Goal: Task Accomplishment & Management: Manage account settings

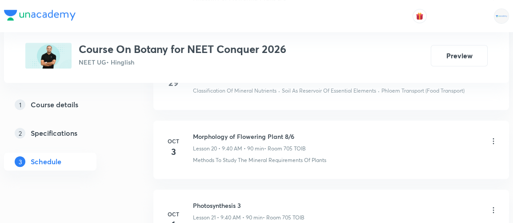
scroll to position [1927, 0]
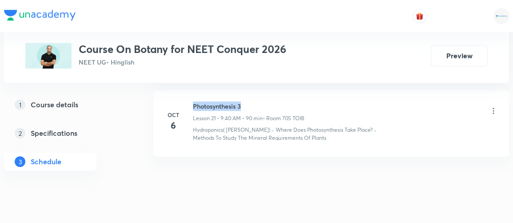
drag, startPoint x: 193, startPoint y: 96, endPoint x: 242, endPoint y: 92, distance: 48.6
click at [242, 92] on li "[DATE] Photosynthesis 3 Lesson 21 • 9:40 AM • 90 min • Room 705 TOIB Hydroponic…" at bounding box center [330, 123] width 355 height 66
copy h6 "Photosynthesis 3"
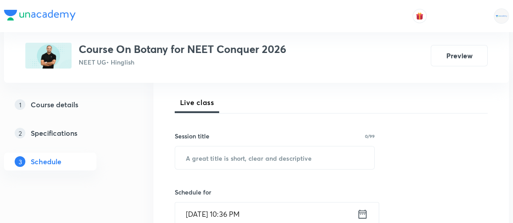
scroll to position [121, 0]
click at [283, 152] on input "text" at bounding box center [274, 157] width 199 height 23
paste input "Photosynthesis 3"
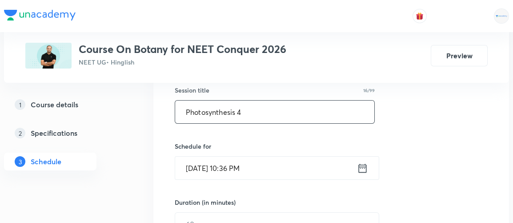
scroll to position [170, 0]
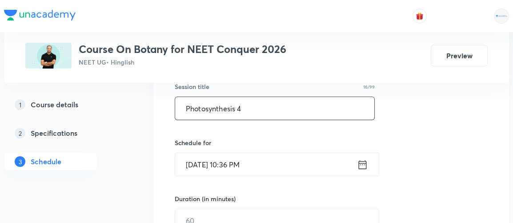
type input "Photosynthesis 4"
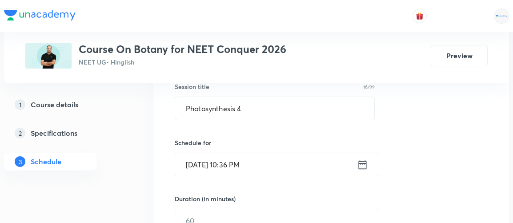
click at [363, 164] on icon at bounding box center [362, 164] width 11 height 12
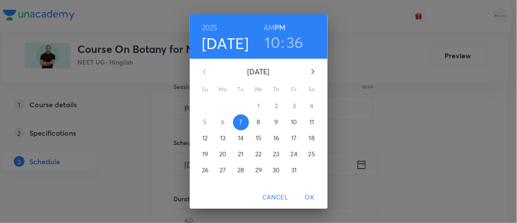
click at [256, 123] on p "8" at bounding box center [258, 121] width 4 height 9
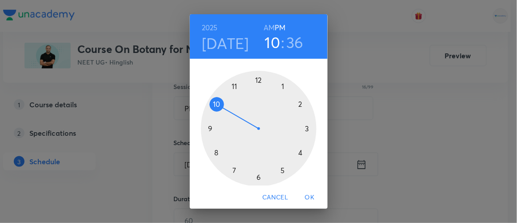
click at [265, 26] on h6 "AM" at bounding box center [268, 27] width 11 height 12
click at [205, 128] on div at bounding box center [259, 129] width 116 height 116
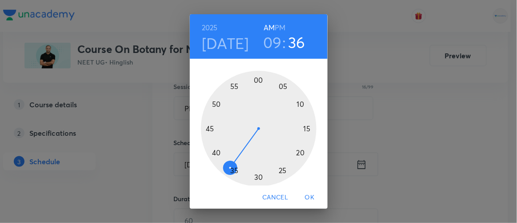
click at [213, 152] on div at bounding box center [259, 129] width 116 height 116
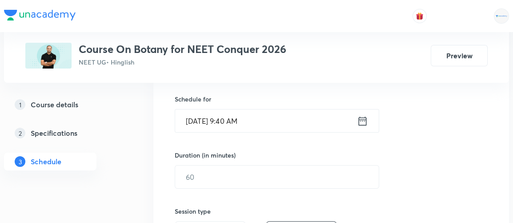
scroll to position [216, 0]
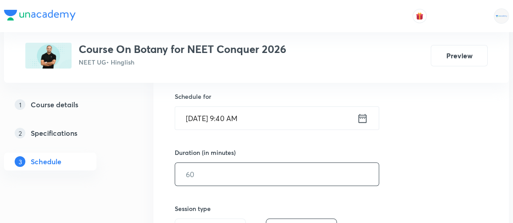
click at [223, 169] on input "text" at bounding box center [276, 174] width 203 height 23
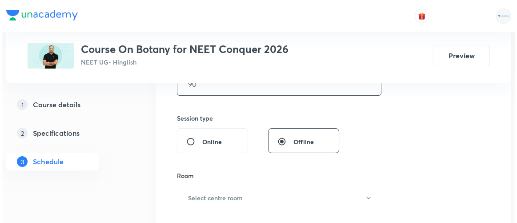
scroll to position [307, 0]
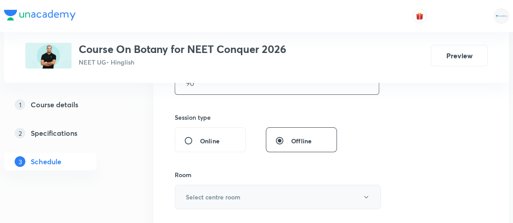
type input "90"
click at [222, 194] on h6 "Select centre room" at bounding box center [213, 196] width 55 height 9
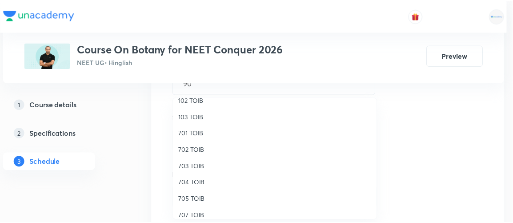
scroll to position [64, 0]
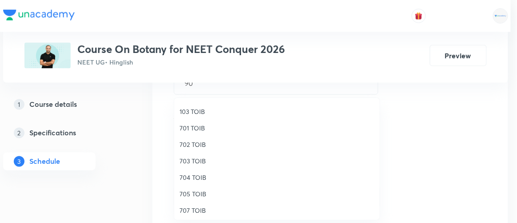
click at [192, 195] on span "705 TOIB" at bounding box center [276, 193] width 195 height 9
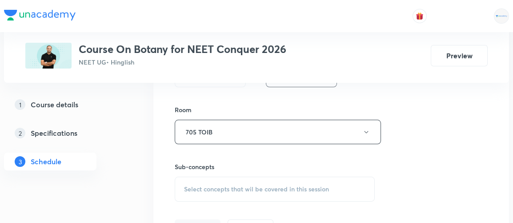
scroll to position [373, 0]
click at [271, 186] on span "Select concepts that wil be covered in this session" at bounding box center [256, 188] width 145 height 7
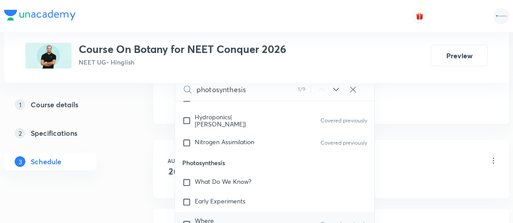
scroll to position [501, 0]
type input "photosynthesis"
click at [294, 132] on div "Nitrogen Assimilation Covered previously" at bounding box center [274, 142] width 199 height 20
checkbox input "true"
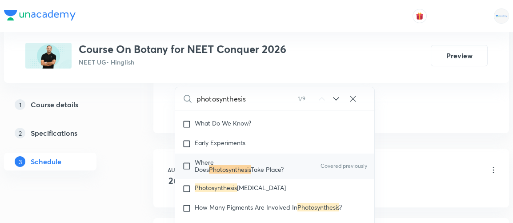
scroll to position [525, 0]
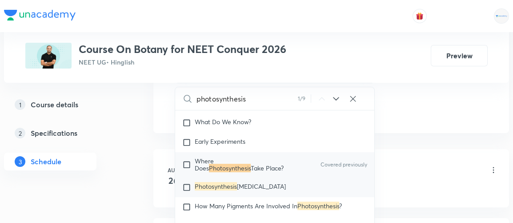
click at [185, 183] on input "checkbox" at bounding box center [188, 187] width 12 height 9
checkbox input "true"
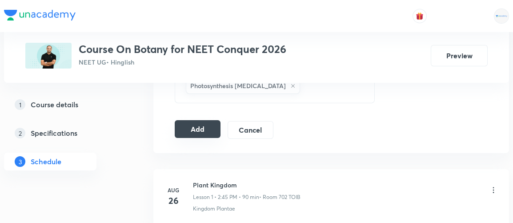
click at [203, 128] on button "Add" at bounding box center [198, 129] width 46 height 18
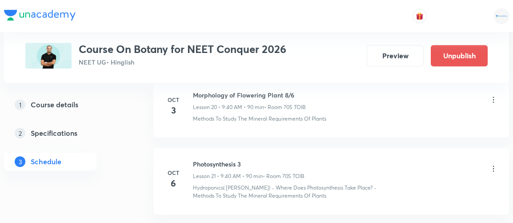
scroll to position [1589, 0]
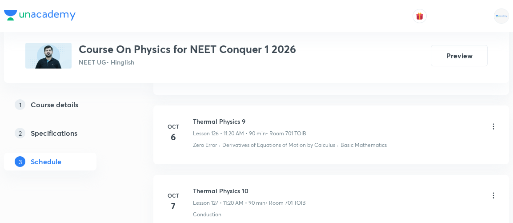
scroll to position [9230, 0]
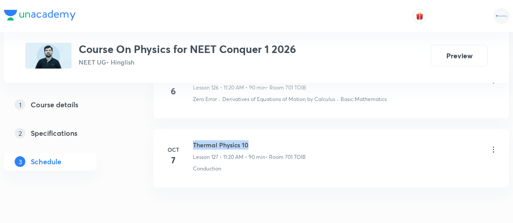
drag, startPoint x: 194, startPoint y: 96, endPoint x: 257, endPoint y: 97, distance: 63.1
click at [257, 140] on h6 "Thermal Physics 10" at bounding box center [249, 144] width 113 height 9
copy h6 "Thermal Physics 10"
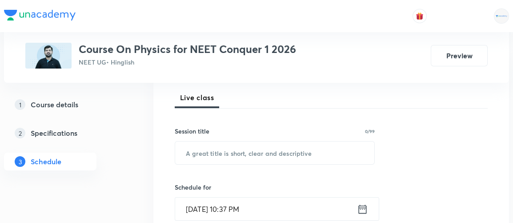
scroll to position [126, 0]
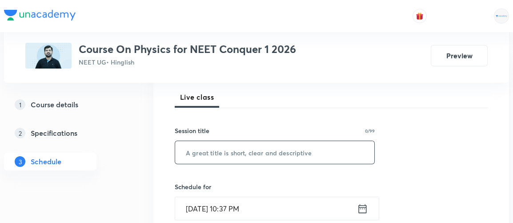
click at [264, 156] on input "text" at bounding box center [274, 152] width 199 height 23
paste input "Thermal Physics 10"
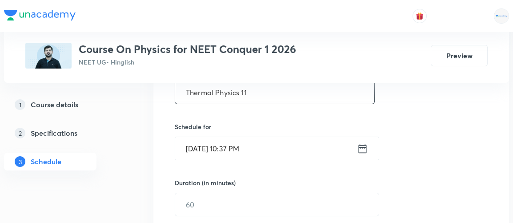
scroll to position [191, 0]
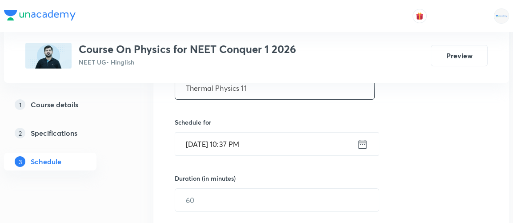
type input "Thermal Physics 11"
click at [362, 140] on icon at bounding box center [362, 144] width 11 height 12
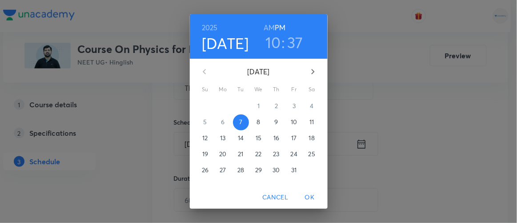
click at [251, 121] on span "8" at bounding box center [259, 121] width 16 height 9
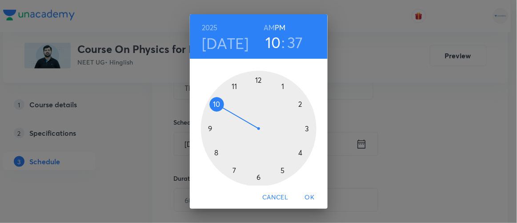
click at [267, 27] on h6 "AM" at bounding box center [268, 27] width 11 height 12
click at [231, 87] on div at bounding box center [259, 129] width 116 height 116
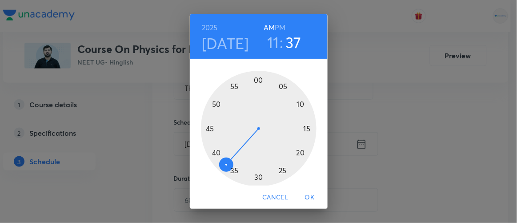
click at [296, 153] on div at bounding box center [259, 129] width 116 height 116
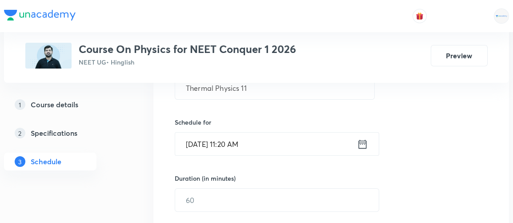
scroll to position [220, 0]
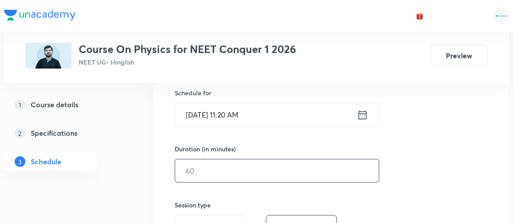
click at [216, 168] on input "text" at bounding box center [276, 170] width 203 height 23
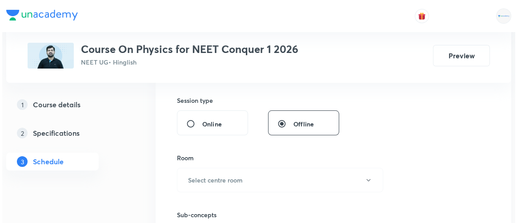
scroll to position [325, 0]
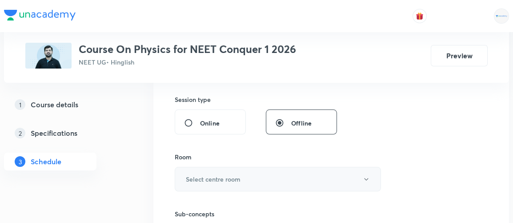
type input "90"
click at [211, 178] on h6 "Select centre room" at bounding box center [213, 178] width 55 height 9
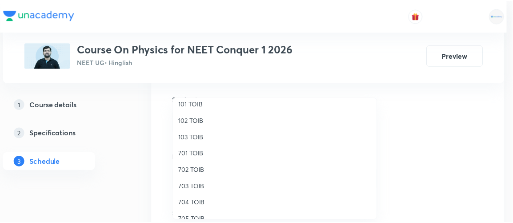
scroll to position [41, 0]
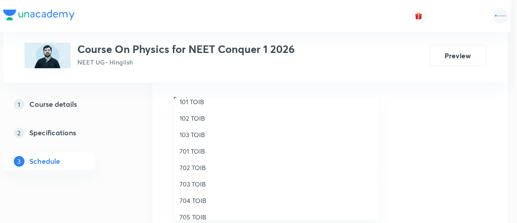
click at [198, 152] on span "701 TOIB" at bounding box center [276, 150] width 195 height 9
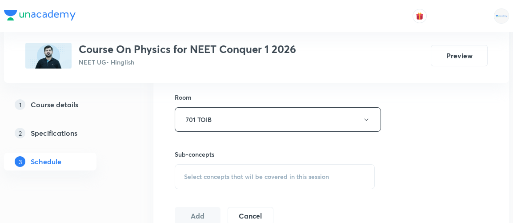
scroll to position [385, 0]
click at [244, 173] on span "Select concepts that wil be covered in this session" at bounding box center [256, 175] width 145 height 7
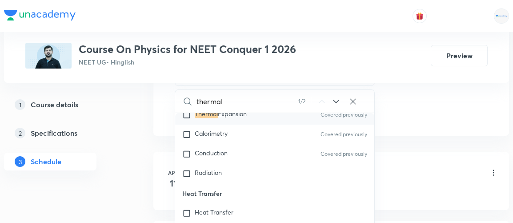
scroll to position [10290, 0]
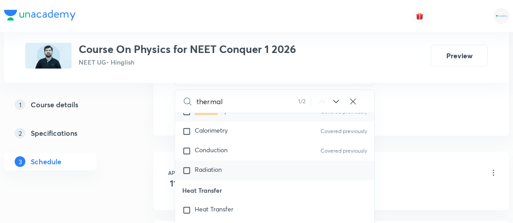
type input "thermal"
click at [219, 165] on span "Radiation" at bounding box center [208, 169] width 27 height 8
checkbox input "true"
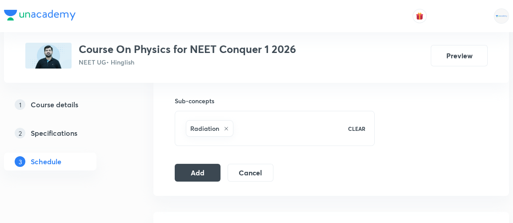
scroll to position [438, 0]
click at [197, 170] on button "Add" at bounding box center [198, 172] width 46 height 18
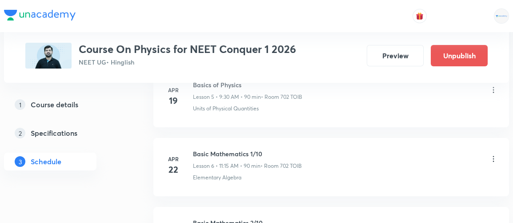
scroll to position [8892, 0]
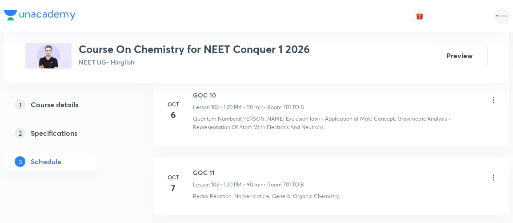
scroll to position [7545, 0]
drag, startPoint x: 194, startPoint y: 128, endPoint x: 220, endPoint y: 126, distance: 25.8
click at [220, 169] on h6 "GOC 11" at bounding box center [248, 173] width 111 height 9
copy h6 "GOC 11"
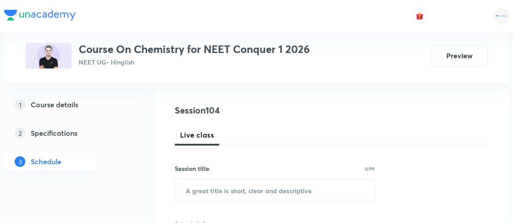
scroll to position [88, 0]
click at [232, 191] on input "text" at bounding box center [274, 190] width 199 height 23
paste input "GOC 11"
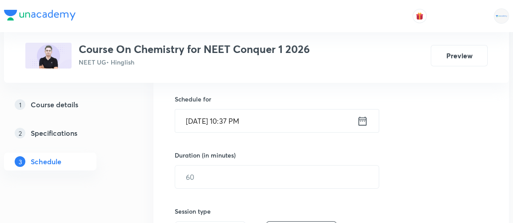
scroll to position [214, 0]
type input "GOC 12"
click at [361, 117] on icon at bounding box center [362, 121] width 11 height 12
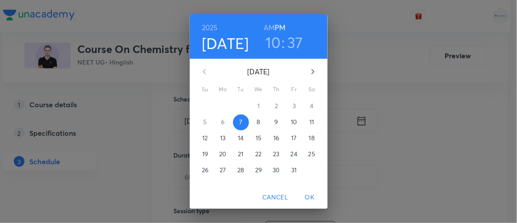
click at [256, 123] on p "8" at bounding box center [258, 121] width 4 height 9
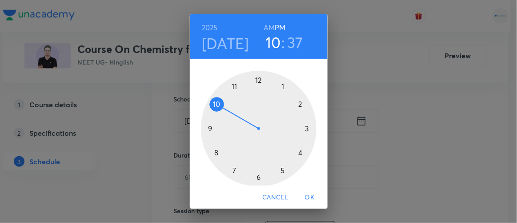
click at [280, 86] on div at bounding box center [259, 129] width 116 height 116
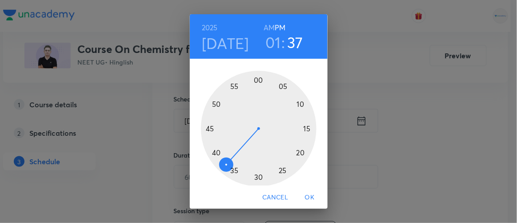
click at [297, 153] on div at bounding box center [259, 129] width 116 height 116
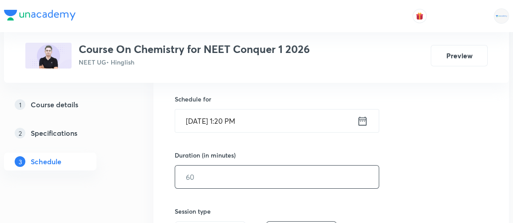
click at [219, 178] on input "text" at bounding box center [276, 176] width 203 height 23
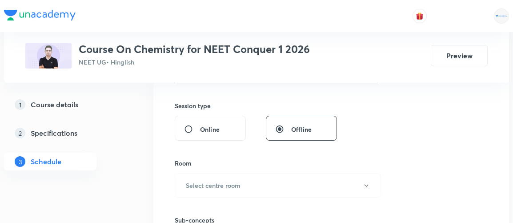
scroll to position [319, 0]
type input "90"
click at [215, 182] on h6 "Select centre room" at bounding box center [213, 184] width 55 height 9
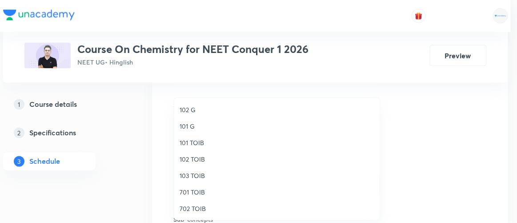
click at [195, 192] on span "701 TOIB" at bounding box center [276, 191] width 195 height 9
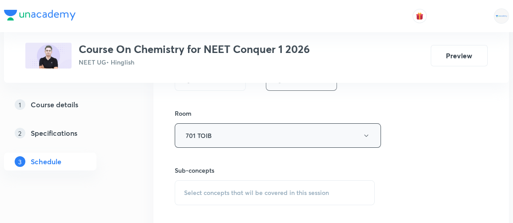
scroll to position [375, 0]
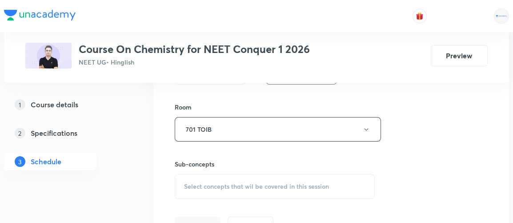
click at [251, 184] on span "Select concepts that wil be covered in this session" at bounding box center [256, 186] width 145 height 7
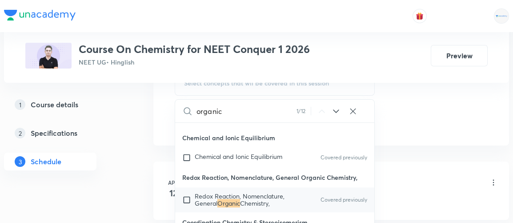
scroll to position [9983, 0]
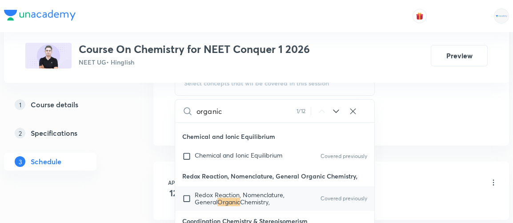
type input "organic"
click at [188, 191] on input "checkbox" at bounding box center [188, 198] width 12 height 14
checkbox input "true"
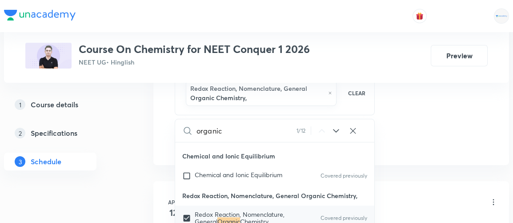
click at [105, 176] on div "1 Course details 2 Specifications 3 Schedule" at bounding box center [64, 138] width 121 height 85
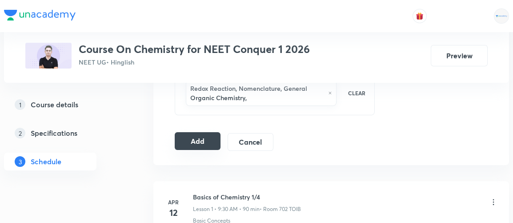
click at [190, 142] on button "Add" at bounding box center [198, 141] width 46 height 18
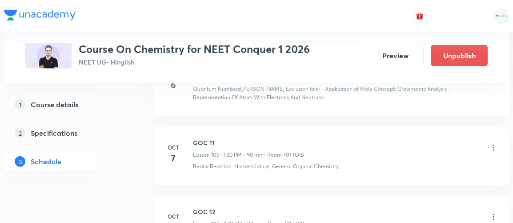
scroll to position [7236, 0]
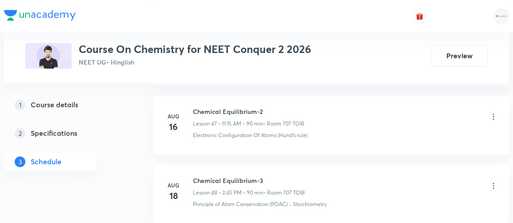
scroll to position [6066, 0]
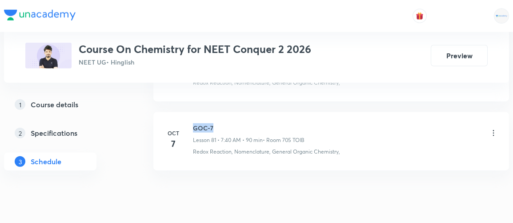
drag, startPoint x: 193, startPoint y: 97, endPoint x: 215, endPoint y: 97, distance: 21.3
click at [215, 123] on h6 "GOC-7" at bounding box center [249, 127] width 112 height 9
copy h6 "GOC-7"
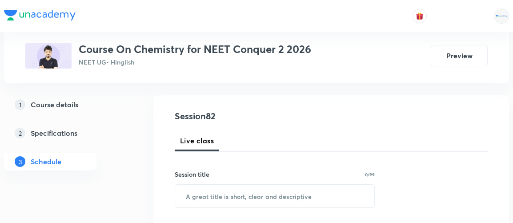
scroll to position [83, 0]
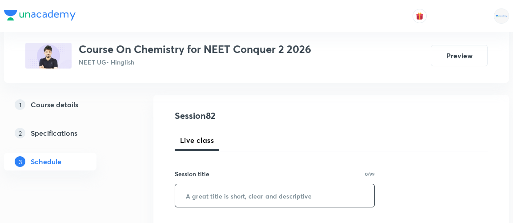
click at [198, 199] on input "text" at bounding box center [274, 195] width 199 height 23
paste input "GOC-7"
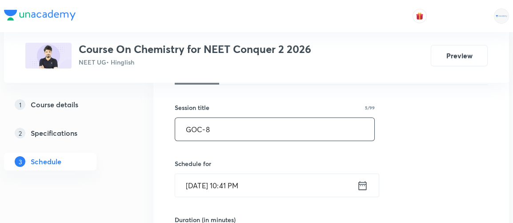
scroll to position [158, 0]
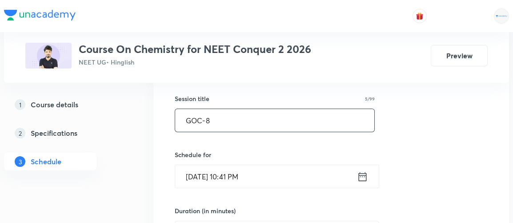
type input "GOC-8"
click at [360, 175] on icon at bounding box center [363, 176] width 8 height 9
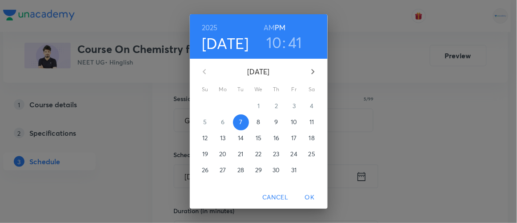
click at [256, 123] on p "8" at bounding box center [258, 121] width 4 height 9
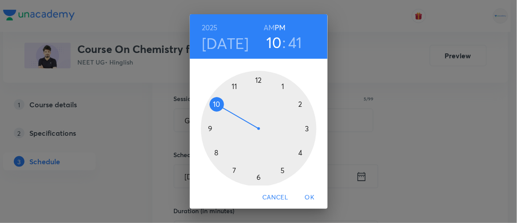
click at [267, 27] on h6 "AM" at bounding box center [268, 27] width 11 height 12
click at [231, 167] on div at bounding box center [259, 129] width 116 height 116
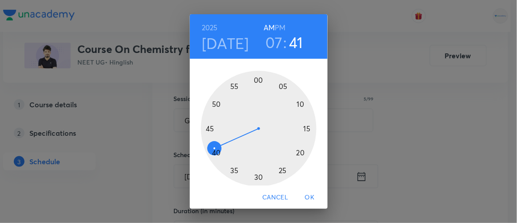
click at [214, 152] on div at bounding box center [259, 129] width 116 height 116
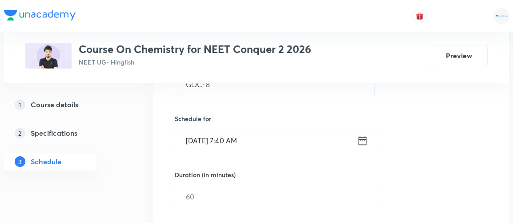
scroll to position [195, 0]
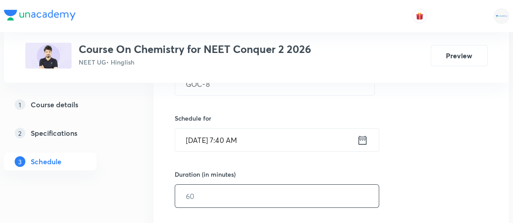
click at [215, 194] on input "text" at bounding box center [276, 195] width 203 height 23
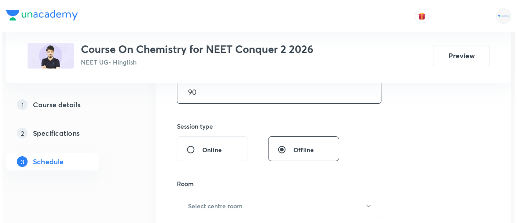
scroll to position [299, 0]
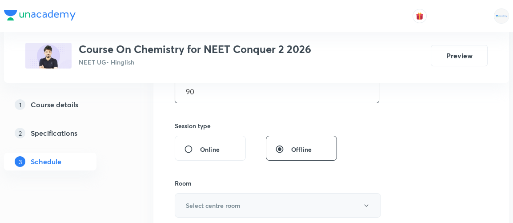
type input "90"
click at [211, 209] on button "Select centre room" at bounding box center [278, 205] width 206 height 24
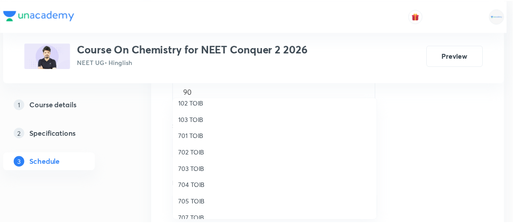
scroll to position [56, 0]
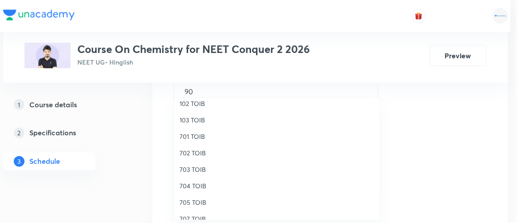
click at [197, 202] on span "705 TOIB" at bounding box center [276, 201] width 195 height 9
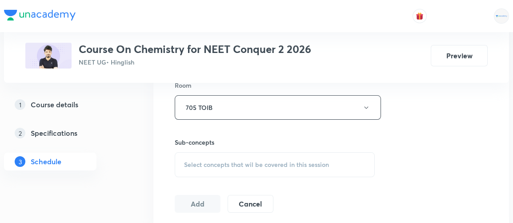
scroll to position [409, 0]
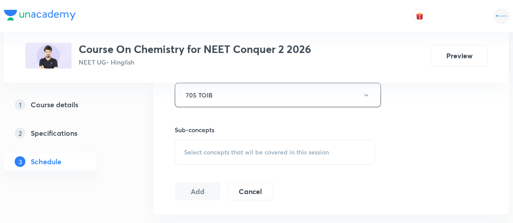
click at [256, 148] on span "Select concepts that wil be covered in this session" at bounding box center [256, 151] width 145 height 7
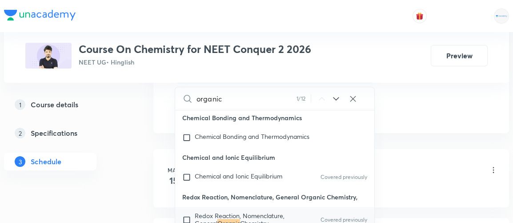
scroll to position [9941, 0]
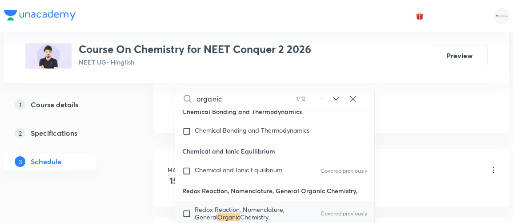
type input "organic"
click at [187, 206] on input "checkbox" at bounding box center [188, 213] width 12 height 14
checkbox input "true"
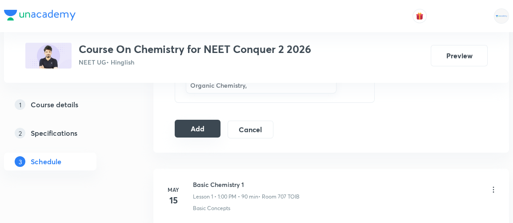
click at [199, 128] on button "Add" at bounding box center [198, 129] width 46 height 18
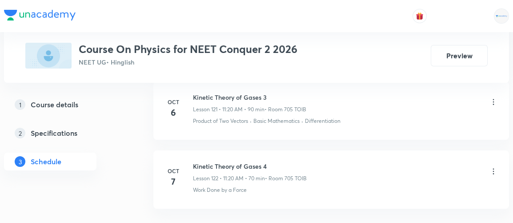
scroll to position [8854, 0]
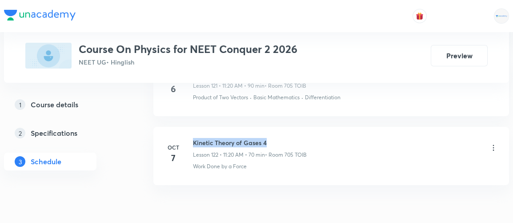
drag, startPoint x: 193, startPoint y: 98, endPoint x: 282, endPoint y: 90, distance: 89.2
click at [282, 127] on li "[DATE] Kinetic Theory of Gases 4 Lesson 122 • 11:20 AM • 70 min • Room 705 TOIB…" at bounding box center [330, 156] width 355 height 58
copy h6 "Kinetic Theory of Gases 4"
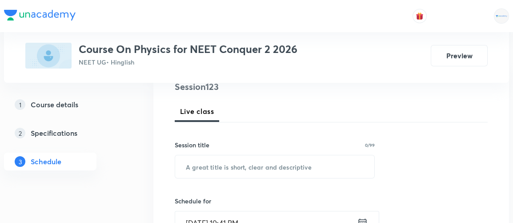
scroll to position [115, 0]
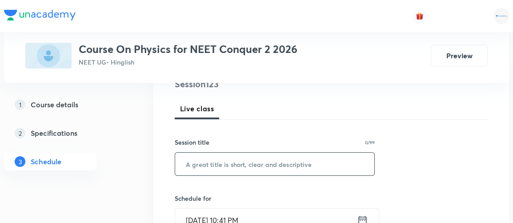
click at [242, 164] on input "text" at bounding box center [274, 163] width 199 height 23
paste input "Kinetic Theory of Gases 4"
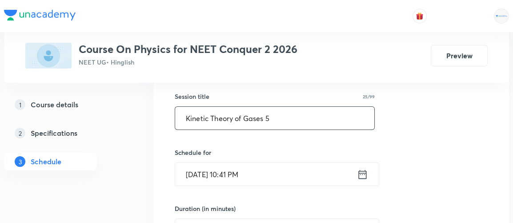
scroll to position [171, 0]
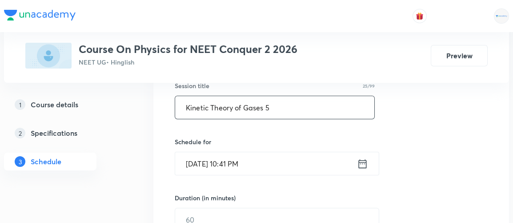
type input "Kinetic Theory of Gases 5"
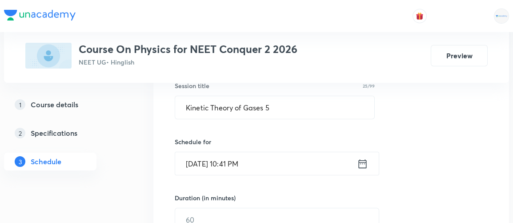
click at [363, 166] on icon at bounding box center [362, 163] width 11 height 12
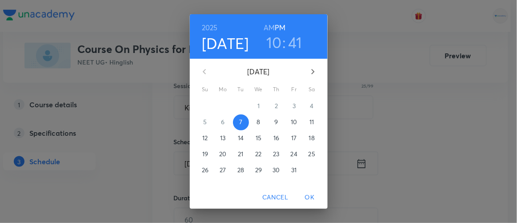
click at [256, 122] on p "8" at bounding box center [258, 121] width 4 height 9
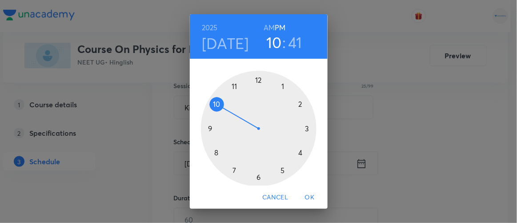
click at [265, 28] on h6 "AM" at bounding box center [268, 27] width 11 height 12
click at [230, 86] on div at bounding box center [259, 129] width 116 height 116
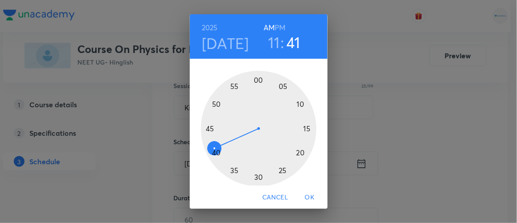
click at [295, 152] on div at bounding box center [259, 129] width 116 height 116
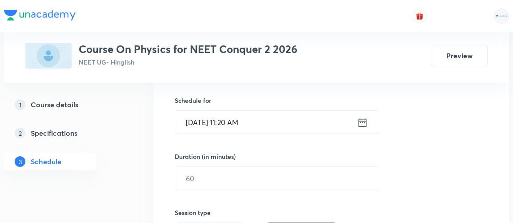
scroll to position [216, 0]
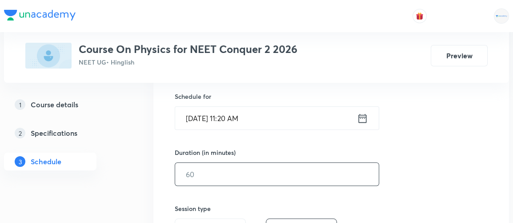
click at [220, 172] on input "text" at bounding box center [276, 174] width 203 height 23
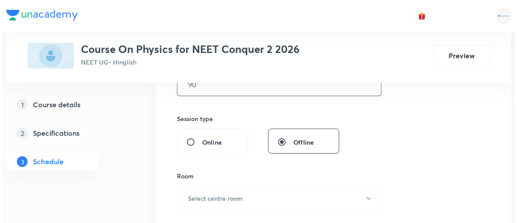
scroll to position [307, 0]
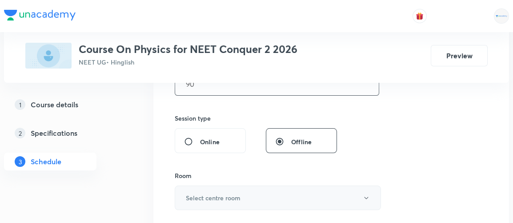
type input "90"
click at [221, 195] on h6 "Select centre room" at bounding box center [213, 197] width 55 height 9
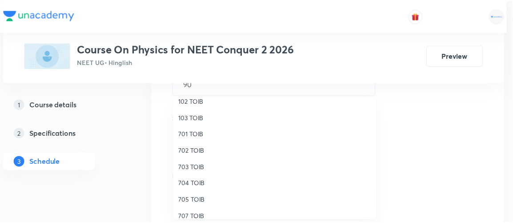
scroll to position [58, 0]
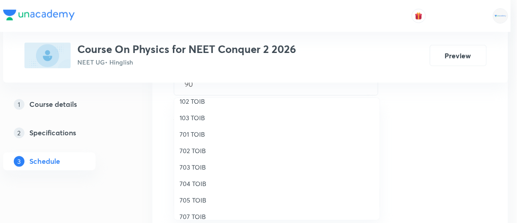
click at [192, 198] on span "705 TOIB" at bounding box center [276, 199] width 195 height 9
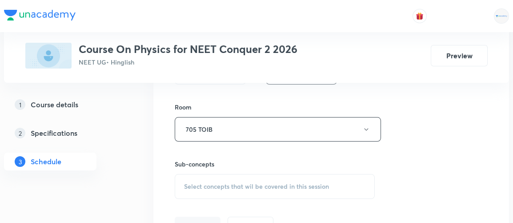
scroll to position [384, 0]
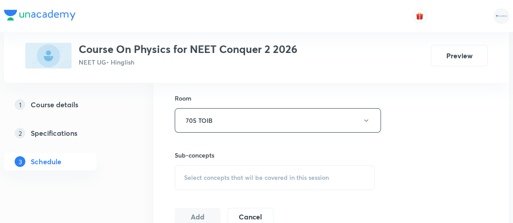
click at [299, 176] on span "Select concepts that wil be covered in this session" at bounding box center [256, 177] width 145 height 7
type input "e"
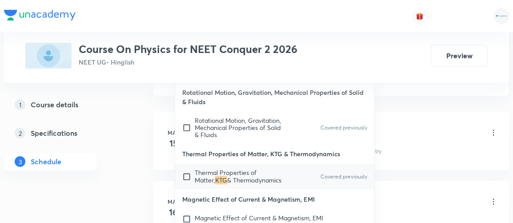
scroll to position [528, 0]
type input "ktg"
click at [185, 174] on input "checkbox" at bounding box center [188, 175] width 12 height 14
checkbox input "true"
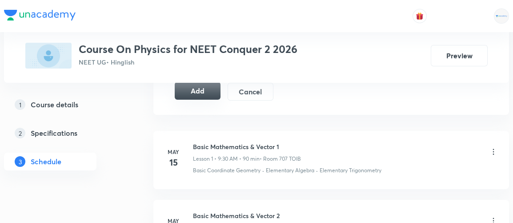
click at [191, 90] on button "Add" at bounding box center [198, 91] width 46 height 18
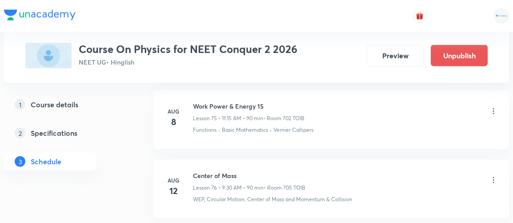
scroll to position [8516, 0]
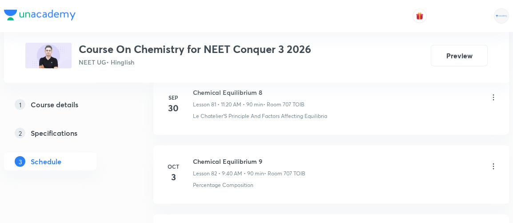
scroll to position [6342, 0]
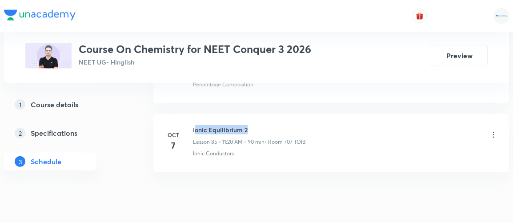
drag, startPoint x: 193, startPoint y: 97, endPoint x: 256, endPoint y: 97, distance: 62.6
click at [256, 125] on h6 "Ionic Equilibrium 2" at bounding box center [249, 129] width 113 height 9
copy h6 "onic Equilibrium 2"
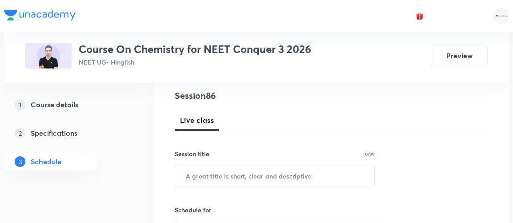
scroll to position [102, 0]
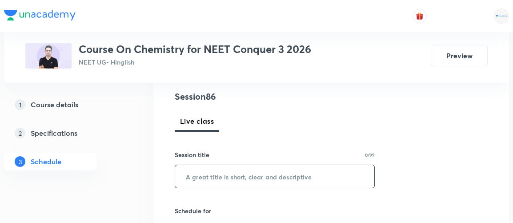
click at [212, 174] on input "text" at bounding box center [274, 176] width 199 height 23
paste input "onic Equilibrium 2"
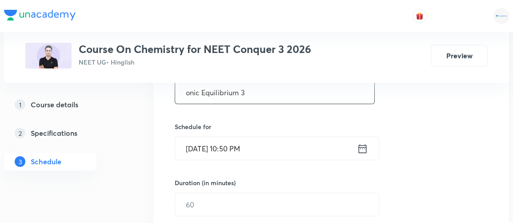
scroll to position [188, 0]
type input "onic Equilibrium 3"
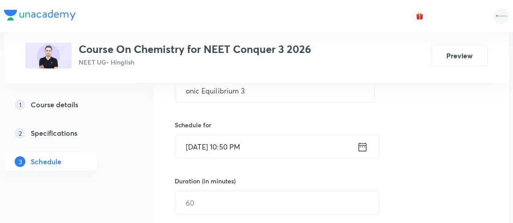
click at [361, 147] on icon at bounding box center [362, 146] width 11 height 12
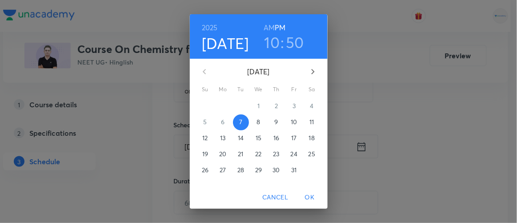
click at [256, 123] on p "8" at bounding box center [258, 121] width 4 height 9
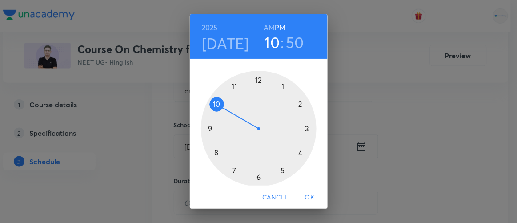
click at [269, 26] on h6 "AM" at bounding box center [268, 27] width 11 height 12
click at [208, 127] on div at bounding box center [259, 129] width 116 height 116
click at [214, 153] on div at bounding box center [259, 129] width 116 height 116
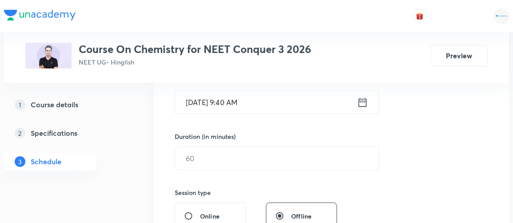
scroll to position [233, 0]
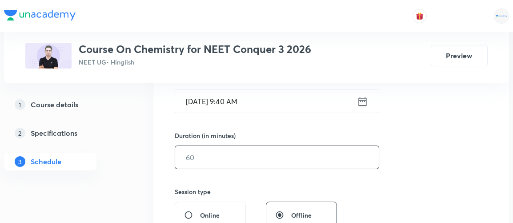
click at [223, 161] on input "text" at bounding box center [276, 157] width 203 height 23
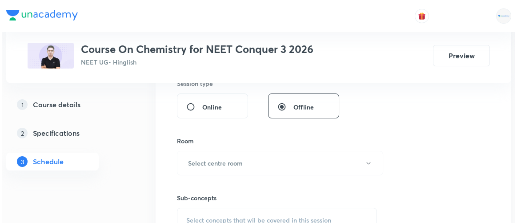
scroll to position [343, 0]
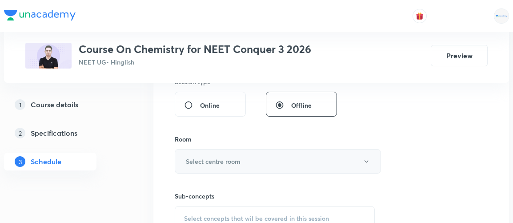
type input "90"
click at [222, 161] on h6 "Select centre room" at bounding box center [213, 160] width 55 height 9
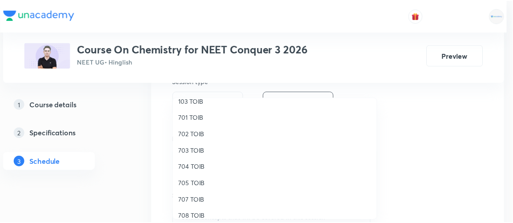
scroll to position [75, 0]
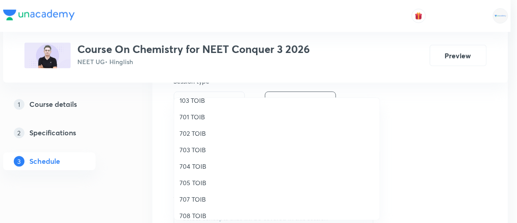
click at [191, 199] on span "707 TOIB" at bounding box center [276, 198] width 195 height 9
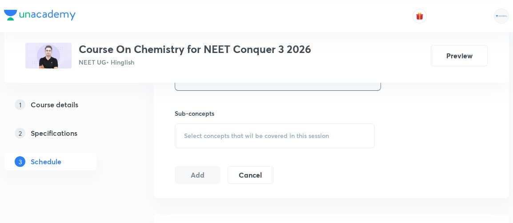
scroll to position [425, 0]
click at [213, 137] on span "Select concepts that wil be covered in this session" at bounding box center [256, 135] width 145 height 7
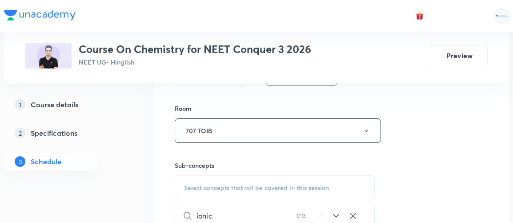
scroll to position [376, 0]
type input "ionic"
click at [335, 209] on icon at bounding box center [336, 213] width 11 height 11
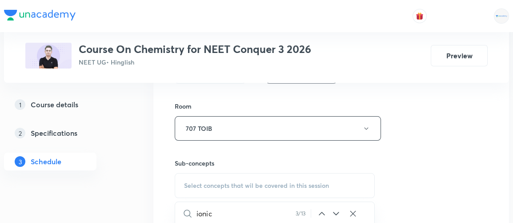
click at [336, 210] on icon at bounding box center [336, 213] width 11 height 11
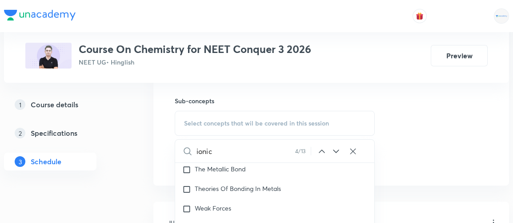
scroll to position [458, 0]
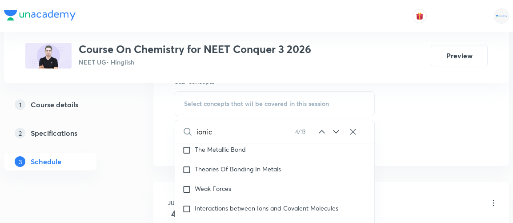
click at [336, 128] on icon at bounding box center [336, 131] width 11 height 11
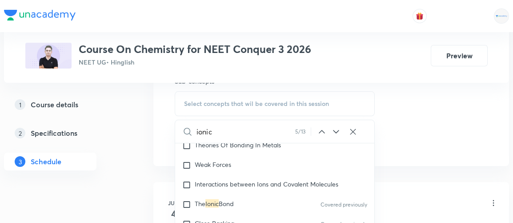
scroll to position [4256, 0]
click at [336, 128] on icon at bounding box center [336, 131] width 11 height 11
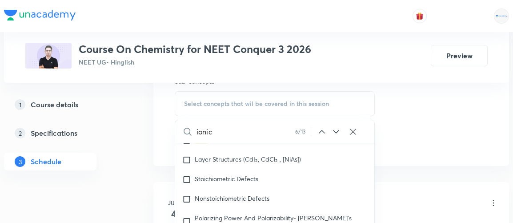
scroll to position [4393, 0]
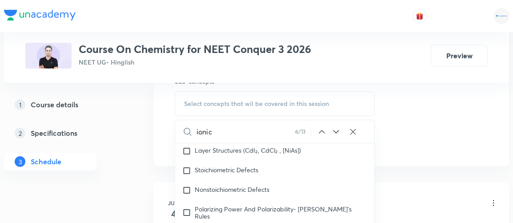
click at [336, 128] on icon at bounding box center [336, 131] width 11 height 11
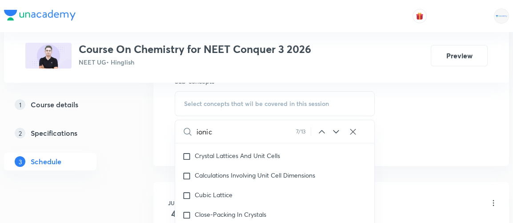
click at [336, 128] on icon at bounding box center [336, 131] width 11 height 11
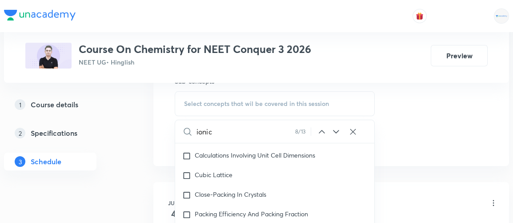
click at [336, 128] on icon at bounding box center [336, 131] width 11 height 11
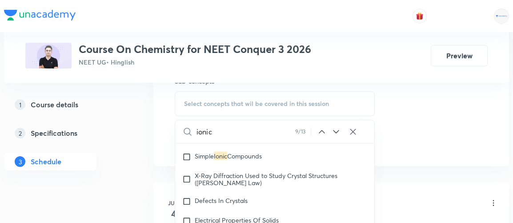
scroll to position [4771, 0]
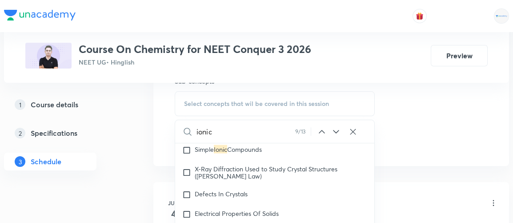
click at [336, 128] on icon at bounding box center [336, 131] width 11 height 11
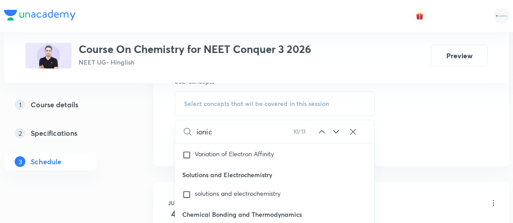
scroll to position [10005, 0]
click at [336, 128] on icon at bounding box center [336, 131] width 11 height 11
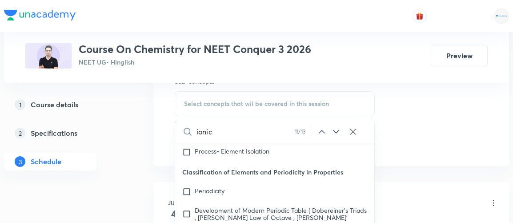
scroll to position [15521, 0]
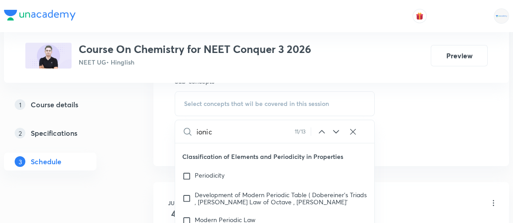
click at [336, 128] on icon at bounding box center [336, 131] width 11 height 11
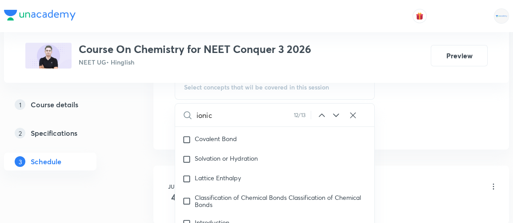
scroll to position [475, 0]
click at [187, 174] on input "checkbox" at bounding box center [188, 178] width 12 height 9
checkbox input "true"
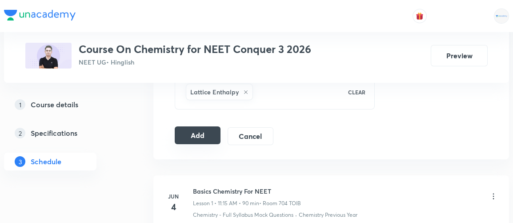
click at [191, 135] on button "Add" at bounding box center [198, 135] width 46 height 18
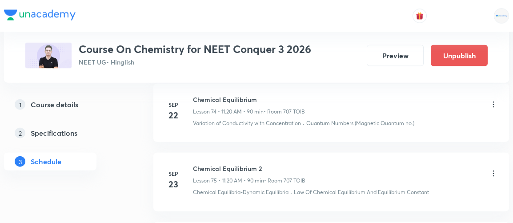
scroll to position [6003, 0]
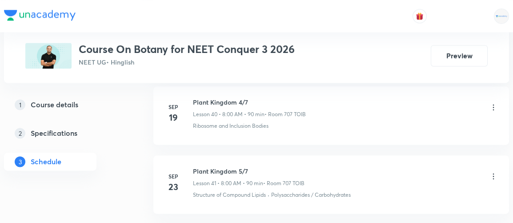
scroll to position [3985, 0]
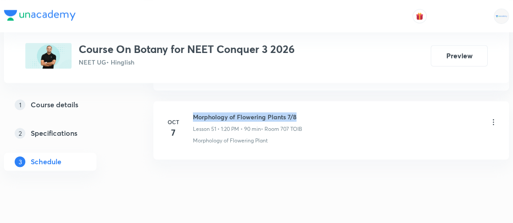
drag, startPoint x: 194, startPoint y: 96, endPoint x: 300, endPoint y: 98, distance: 106.6
click at [300, 112] on h6 "Morphology of Flowering Plants 7/8" at bounding box center [247, 116] width 109 height 9
copy h6 "Morphology of Flowering Plants 7/8"
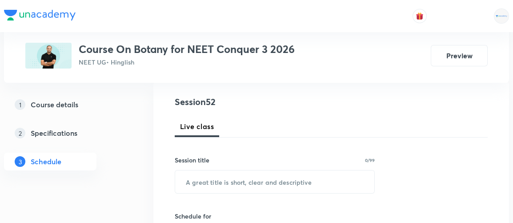
scroll to position [99, 0]
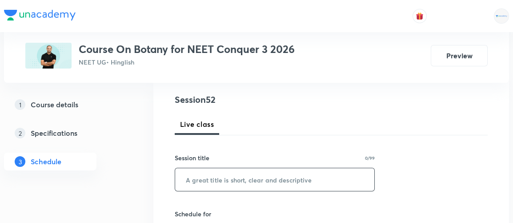
click at [231, 179] on input "text" at bounding box center [274, 179] width 199 height 23
paste input "Morphology of Flowering Plants 7/8"
click at [296, 180] on input "Morphology of Flowering Plants 7/8" at bounding box center [274, 179] width 199 height 23
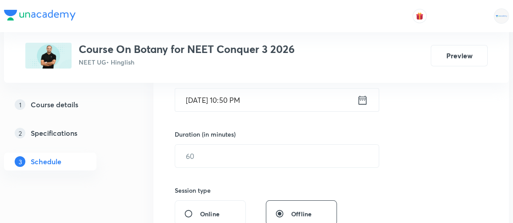
scroll to position [235, 0]
type input "Morphology of Flowering Plants 8/8"
click at [362, 99] on icon at bounding box center [362, 99] width 11 height 12
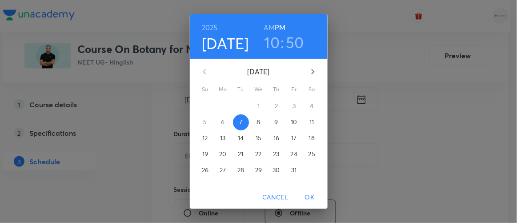
click at [253, 123] on span "8" at bounding box center [259, 121] width 16 height 9
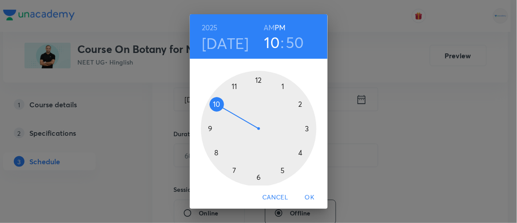
click at [266, 28] on h6 "AM" at bounding box center [268, 27] width 11 height 12
click at [233, 89] on div at bounding box center [259, 129] width 116 height 116
click at [297, 151] on div at bounding box center [259, 129] width 116 height 116
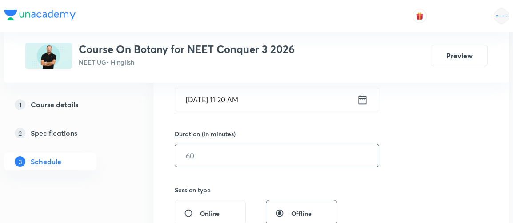
click at [214, 155] on input "text" at bounding box center [276, 155] width 203 height 23
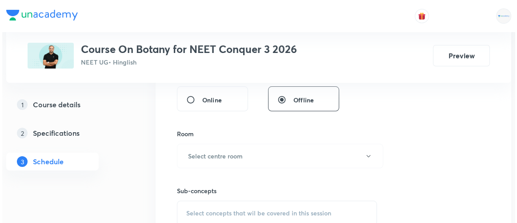
scroll to position [349, 0]
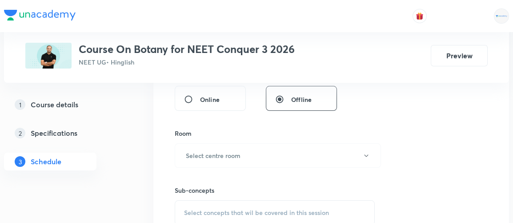
type input "90"
click at [214, 155] on h6 "Select centre room" at bounding box center [213, 155] width 55 height 9
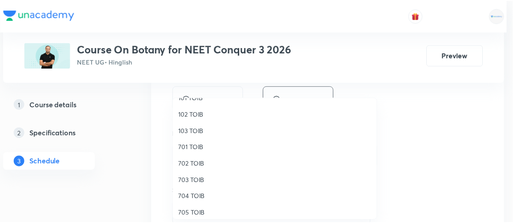
scroll to position [82, 0]
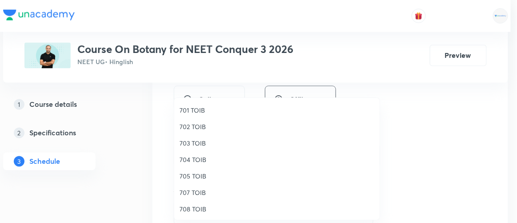
click at [194, 191] on span "707 TOIB" at bounding box center [276, 191] width 195 height 9
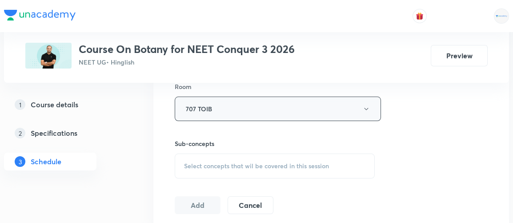
scroll to position [396, 0]
click at [278, 166] on span "Select concepts that wil be covered in this session" at bounding box center [256, 164] width 145 height 7
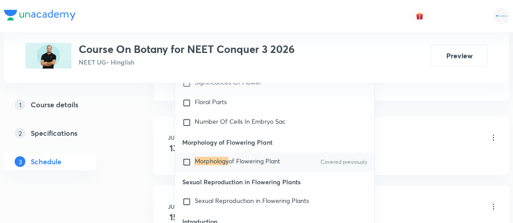
scroll to position [10593, 0]
type input "morphology"
click at [186, 157] on input "checkbox" at bounding box center [188, 161] width 12 height 9
checkbox input "true"
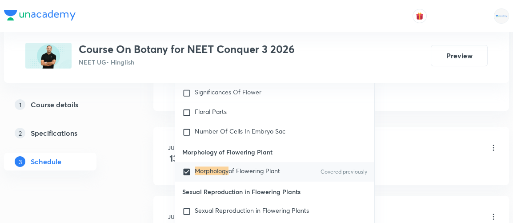
click at [118, 153] on div "1 Course details 2 Specifications 3 Schedule" at bounding box center [64, 138] width 121 height 85
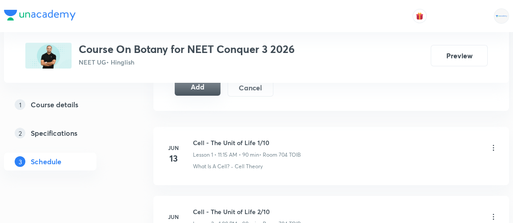
click at [209, 90] on button "Add" at bounding box center [198, 87] width 46 height 18
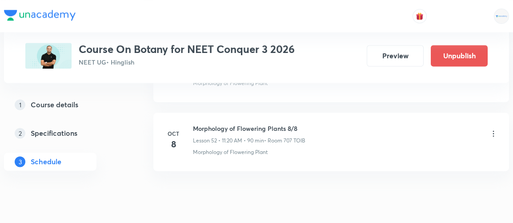
scroll to position [3646, 0]
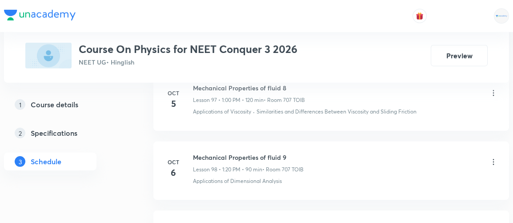
scroll to position [7193, 0]
drag, startPoint x: 194, startPoint y: 188, endPoint x: 288, endPoint y: 188, distance: 94.6
click at [288, 222] on h6 "Mechanical Properties of Solid" at bounding box center [249, 226] width 113 height 9
copy h6 "Mechanical Properties of Solid"
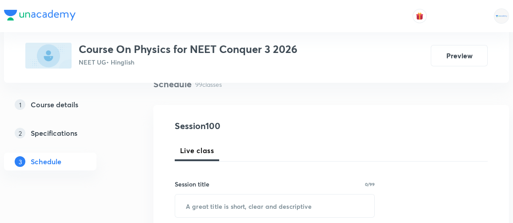
scroll to position [75, 0]
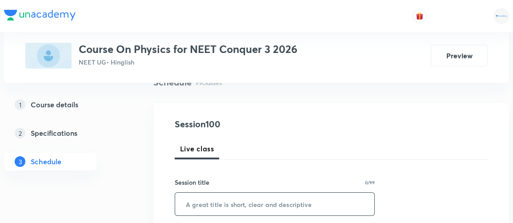
click at [227, 204] on input "text" at bounding box center [274, 203] width 199 height 23
paste input "Mechanical Properties of Solid"
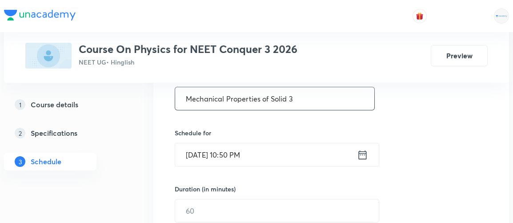
scroll to position [180, 0]
type input "Mechanical Properties of Solid 3"
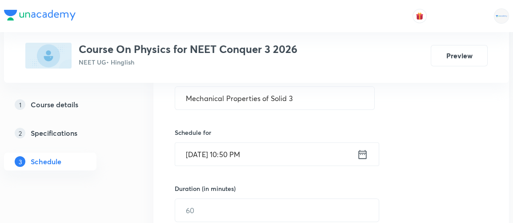
click at [363, 154] on icon at bounding box center [362, 154] width 11 height 12
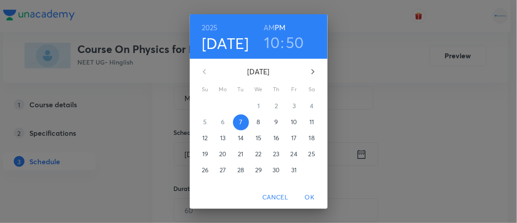
click at [256, 122] on p "8" at bounding box center [258, 121] width 4 height 9
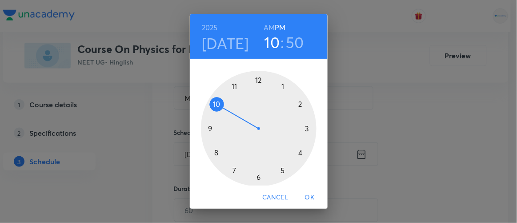
click at [279, 86] on div at bounding box center [259, 129] width 116 height 116
click at [295, 151] on div at bounding box center [259, 129] width 116 height 116
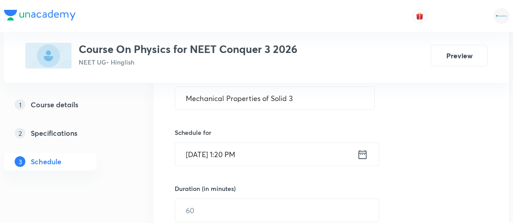
scroll to position [223, 0]
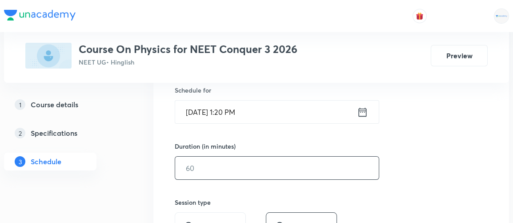
click at [232, 170] on input "text" at bounding box center [276, 167] width 203 height 23
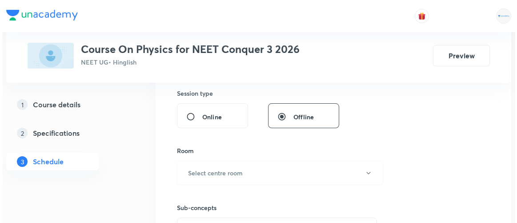
scroll to position [332, 0]
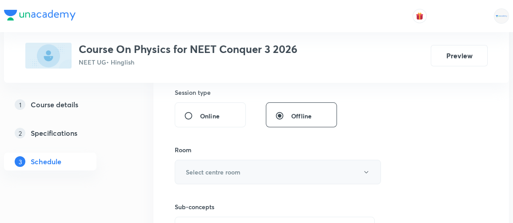
type input "90"
click at [226, 171] on h6 "Select centre room" at bounding box center [213, 171] width 55 height 9
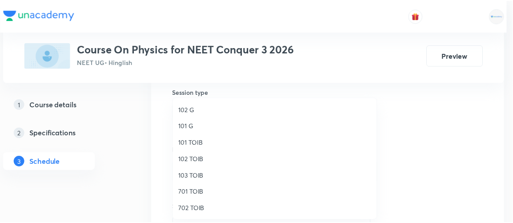
scroll to position [82, 0]
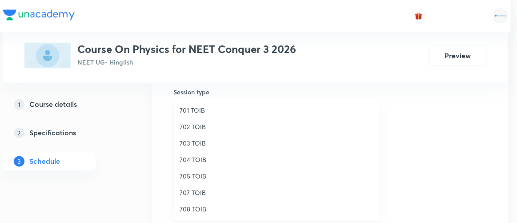
click at [192, 191] on span "707 TOIB" at bounding box center [276, 191] width 195 height 9
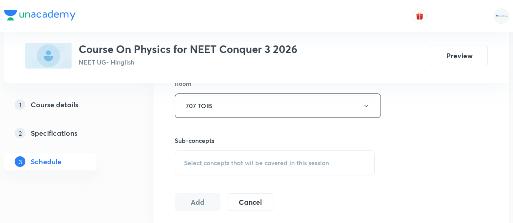
scroll to position [402, 0]
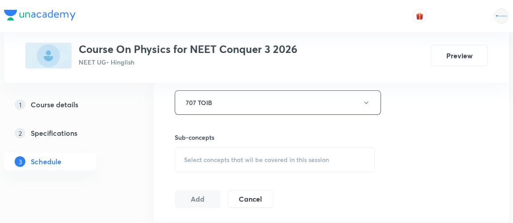
click at [239, 160] on span "Select concepts that wil be covered in this session" at bounding box center [256, 159] width 145 height 7
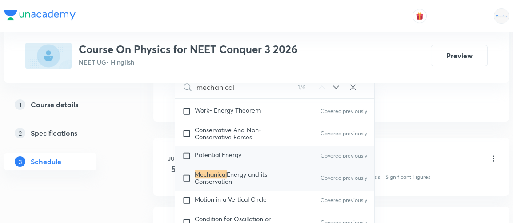
scroll to position [2417, 0]
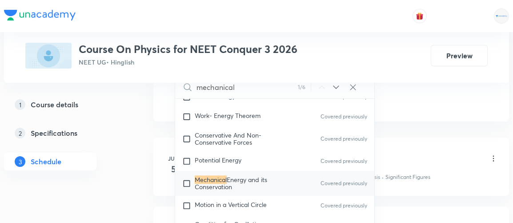
type input "mechanical"
click at [334, 84] on icon at bounding box center [336, 87] width 11 height 11
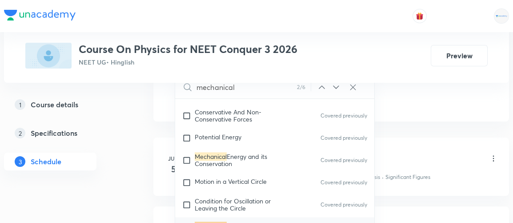
click at [334, 84] on icon at bounding box center [336, 87] width 11 height 11
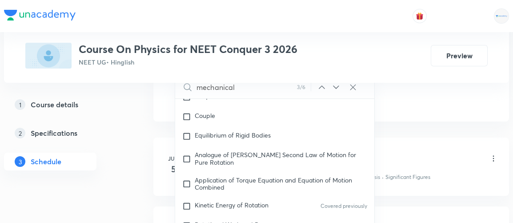
scroll to position [2908, 0]
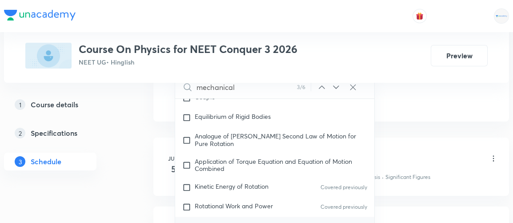
click at [334, 84] on icon at bounding box center [336, 87] width 11 height 11
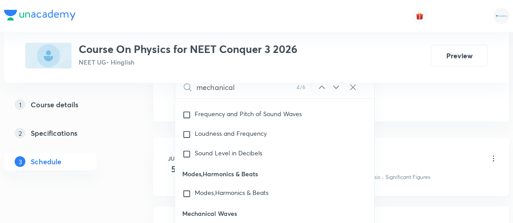
scroll to position [10114, 0]
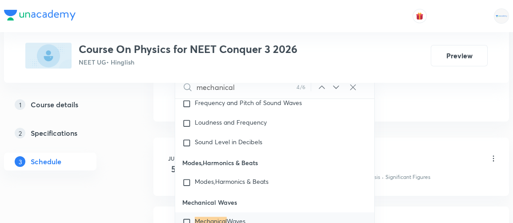
click at [334, 84] on icon at bounding box center [336, 87] width 11 height 11
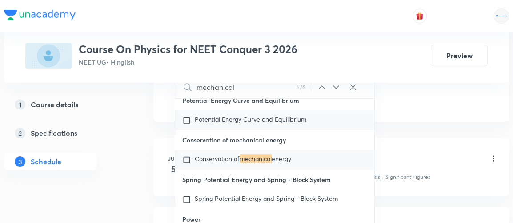
scroll to position [19716, 0]
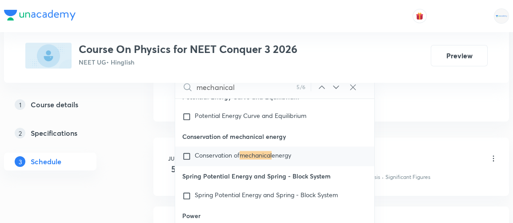
click at [336, 87] on icon at bounding box center [336, 87] width 11 height 11
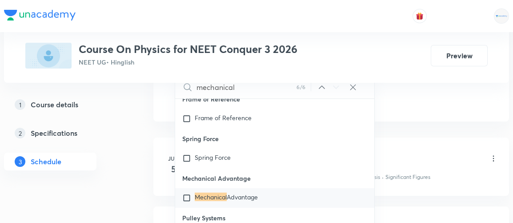
scroll to position [22999, 0]
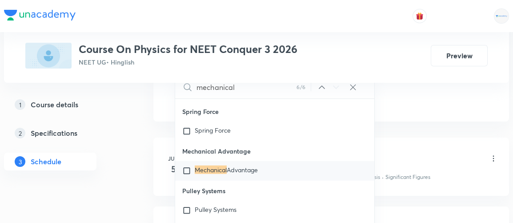
click at [188, 175] on input "checkbox" at bounding box center [188, 170] width 12 height 9
checkbox input "true"
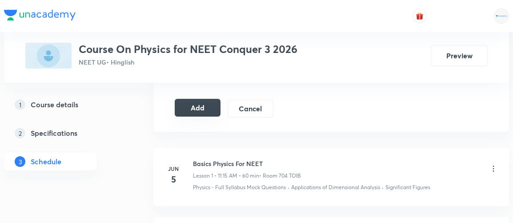
click at [203, 106] on button "Add" at bounding box center [198, 108] width 46 height 18
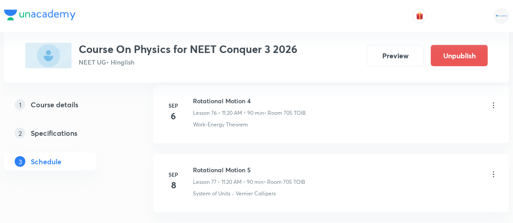
scroll to position [6947, 0]
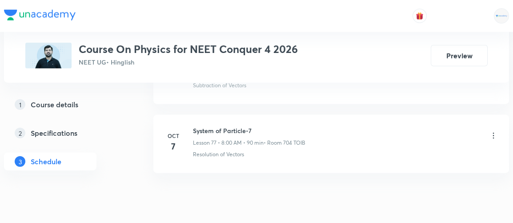
scroll to position [5769, 0]
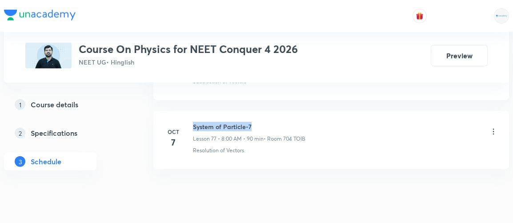
drag, startPoint x: 192, startPoint y: 97, endPoint x: 267, endPoint y: 101, distance: 74.7
click at [267, 122] on h6 "System of Particle-7" at bounding box center [249, 126] width 112 height 9
copy h6 "System of Particle-7"
click at [267, 122] on h6 "System of Particle-7" at bounding box center [249, 126] width 112 height 9
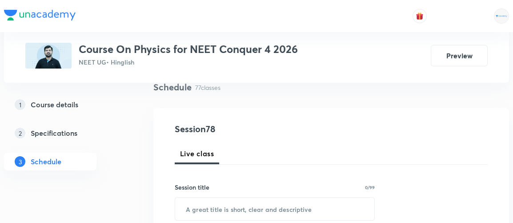
scroll to position [81, 0]
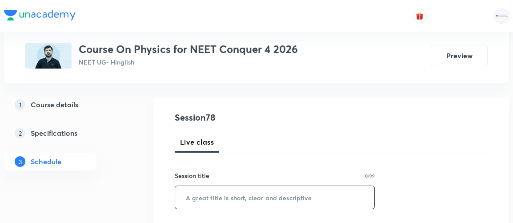
click at [196, 199] on input "text" at bounding box center [274, 197] width 199 height 23
paste input "System of Particle-7"
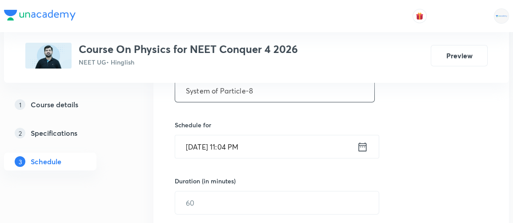
scroll to position [188, 0]
type input "System of Particle-8"
click at [362, 146] on icon at bounding box center [362, 146] width 11 height 12
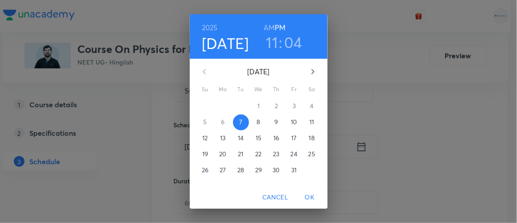
click at [256, 122] on p "8" at bounding box center [258, 121] width 4 height 9
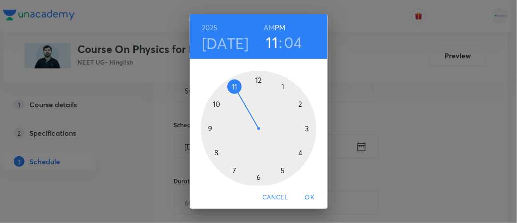
click at [266, 28] on h6 "AM" at bounding box center [268, 27] width 11 height 12
click at [212, 153] on div at bounding box center [259, 129] width 116 height 116
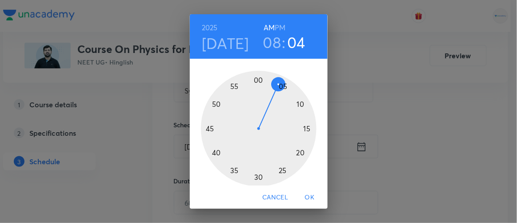
click at [255, 80] on div at bounding box center [259, 129] width 116 height 116
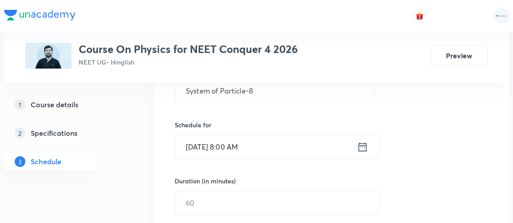
scroll to position [227, 0]
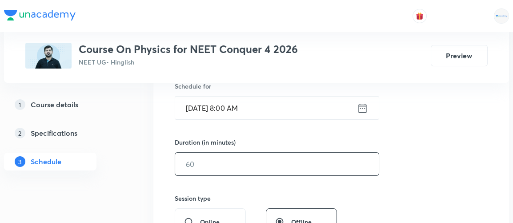
click at [205, 167] on input "text" at bounding box center [276, 163] width 203 height 23
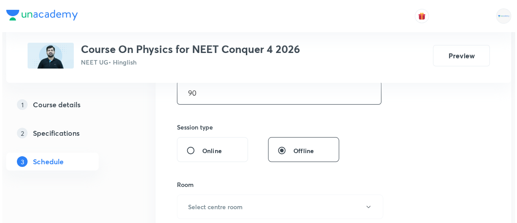
scroll to position [300, 0]
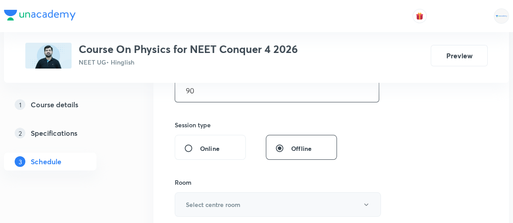
type input "90"
click at [211, 199] on h6 "Select centre room" at bounding box center [213, 203] width 55 height 9
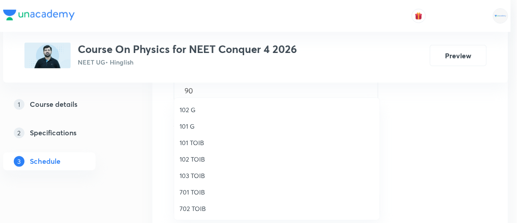
click at [211, 199] on li "701 TOIB" at bounding box center [276, 191] width 205 height 16
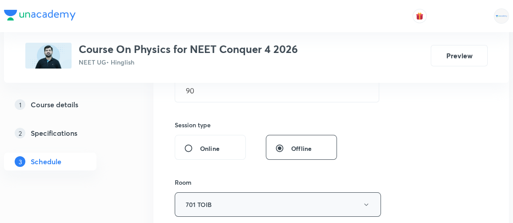
click at [214, 199] on button "701 TOIB" at bounding box center [278, 204] width 206 height 24
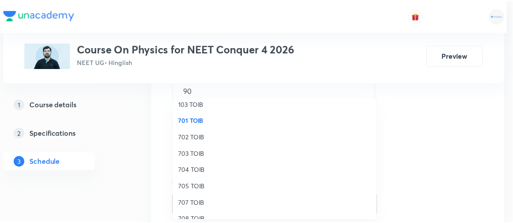
scroll to position [72, 0]
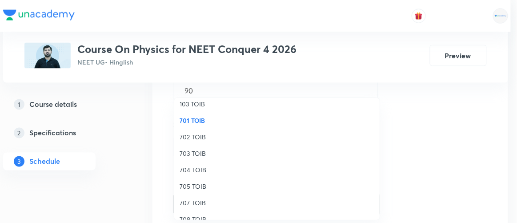
click at [197, 171] on span "704 TOIB" at bounding box center [276, 169] width 195 height 9
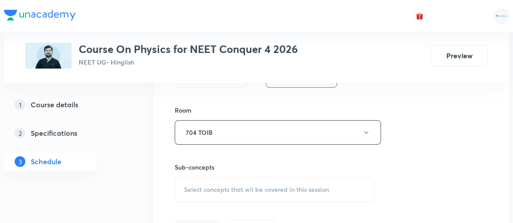
scroll to position [373, 0]
click at [211, 188] on span "Select concepts that wil be covered in this session" at bounding box center [256, 188] width 145 height 7
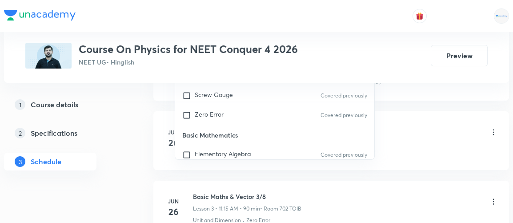
scroll to position [203, 0]
type input "system of particles"
click at [204, 109] on span "Zero Error" at bounding box center [209, 113] width 29 height 8
checkbox input "true"
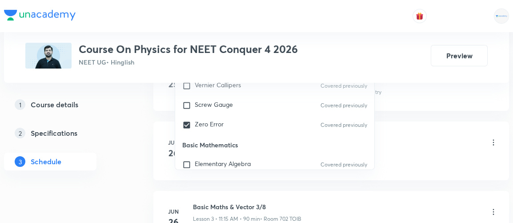
click at [120, 120] on div "1 Course details 2 Specifications 3 Schedule" at bounding box center [64, 138] width 121 height 85
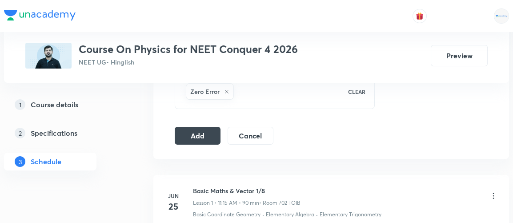
scroll to position [475, 0]
click at [205, 130] on button "Add" at bounding box center [198, 135] width 46 height 18
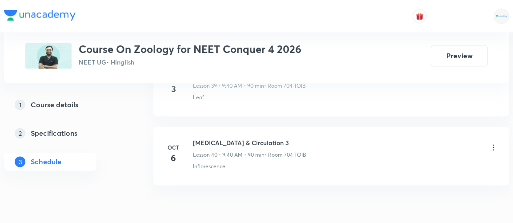
scroll to position [3230, 0]
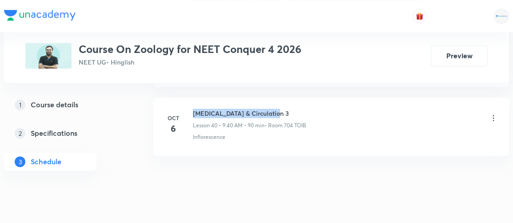
drag, startPoint x: 194, startPoint y: 97, endPoint x: 287, endPoint y: 97, distance: 93.3
click at [287, 108] on h6 "[MEDICAL_DATA] & Circulation 3" at bounding box center [249, 112] width 113 height 9
copy h6 "[MEDICAL_DATA] & Circulation 3"
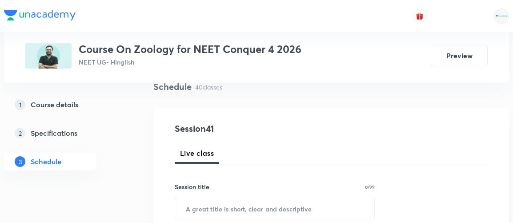
scroll to position [76, 0]
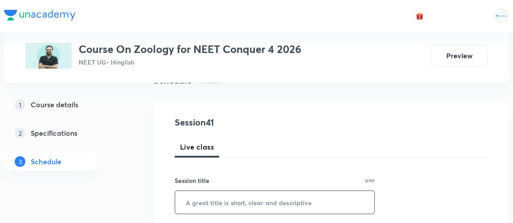
click at [197, 203] on input "text" at bounding box center [274, 202] width 199 height 23
paste input "Body Fluids & Circulation 3"
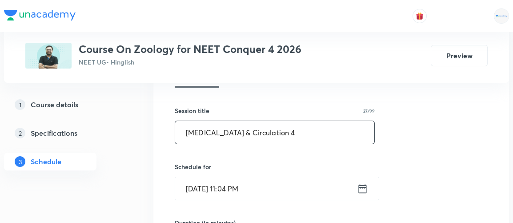
scroll to position [147, 0]
type input "Body Fluids & Circulation 4"
click at [363, 189] on icon at bounding box center [362, 188] width 11 height 12
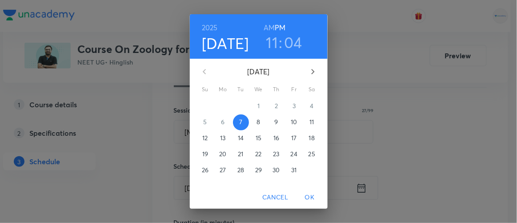
click at [256, 123] on p "8" at bounding box center [258, 121] width 4 height 9
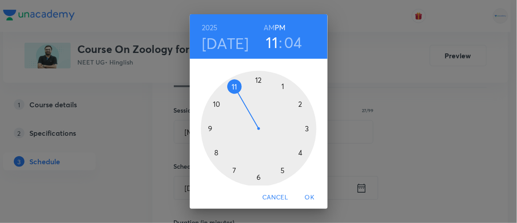
click at [265, 27] on h6 "AM" at bounding box center [268, 27] width 11 height 12
click at [204, 128] on div at bounding box center [259, 129] width 116 height 116
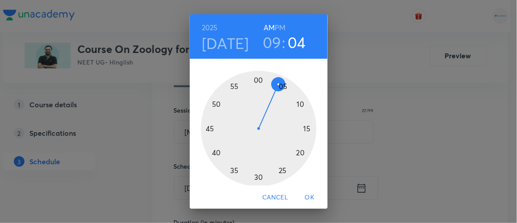
click at [213, 154] on div at bounding box center [259, 129] width 116 height 116
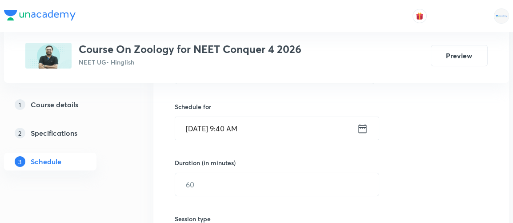
scroll to position [207, 0]
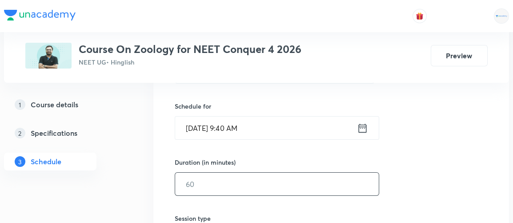
click at [223, 185] on input "text" at bounding box center [276, 183] width 203 height 23
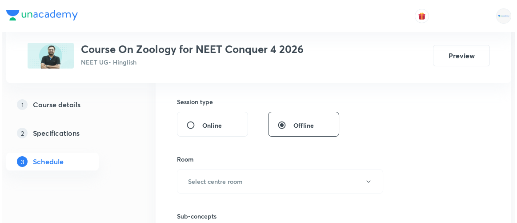
scroll to position [324, 0]
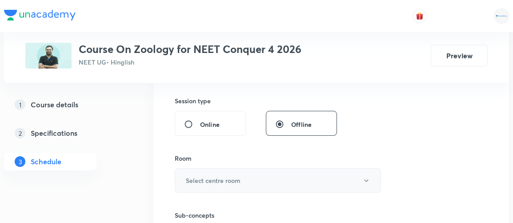
type input "90"
click at [220, 176] on h6 "Select centre room" at bounding box center [213, 180] width 55 height 9
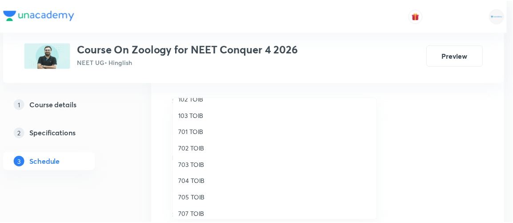
scroll to position [62, 0]
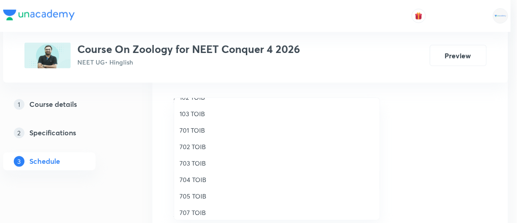
click at [189, 178] on span "704 TOIB" at bounding box center [276, 179] width 195 height 9
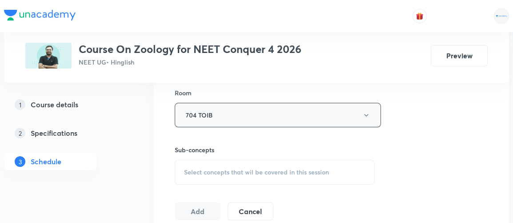
scroll to position [390, 0]
click at [234, 171] on span "Select concepts that wil be covered in this session" at bounding box center [256, 171] width 145 height 7
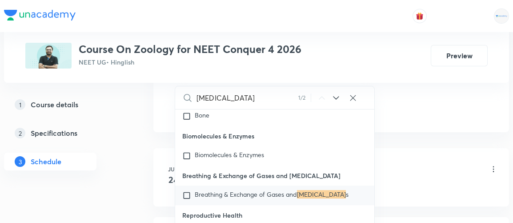
scroll to position [18329, 0]
type input "body fluid"
click at [189, 191] on input "checkbox" at bounding box center [188, 195] width 12 height 9
checkbox input "true"
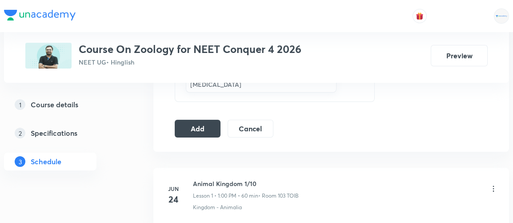
scroll to position [453, 0]
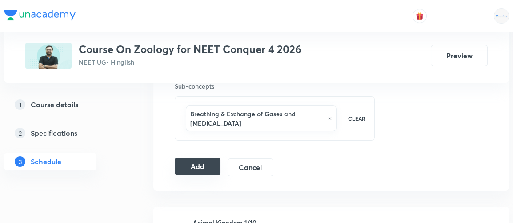
click at [196, 163] on button "Add" at bounding box center [198, 166] width 46 height 18
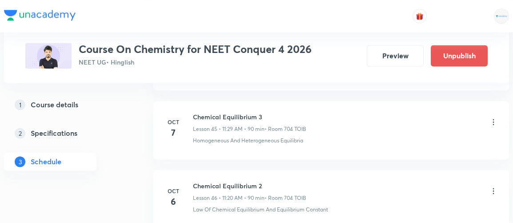
scroll to position [3658, 0]
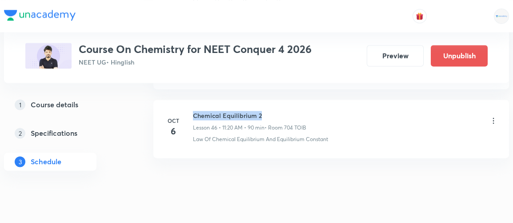
drag, startPoint x: 194, startPoint y: 98, endPoint x: 269, endPoint y: 96, distance: 75.1
click at [269, 111] on h6 "Chemical Equilibrium 2" at bounding box center [249, 115] width 113 height 9
copy h6 "Chemical Equilibrium 2"
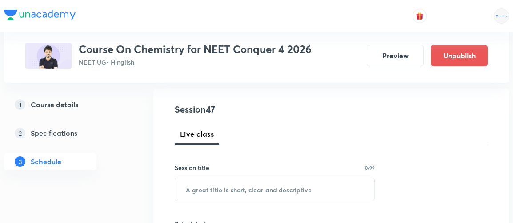
scroll to position [91, 0]
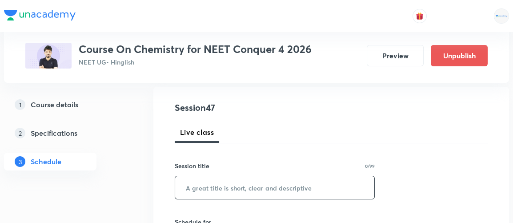
click at [194, 187] on input "text" at bounding box center [274, 187] width 199 height 23
paste input "Chemical Equilibrium 2"
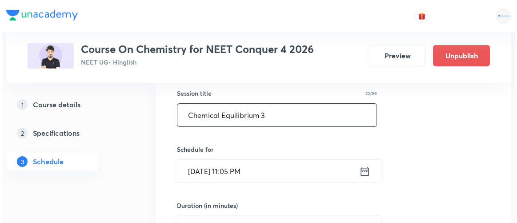
scroll to position [164, 0]
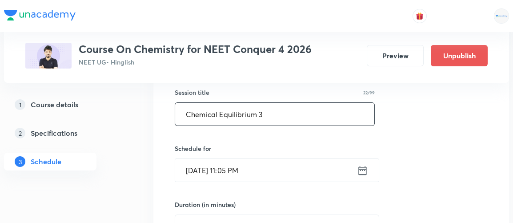
type input "Chemical Equilibrium 3"
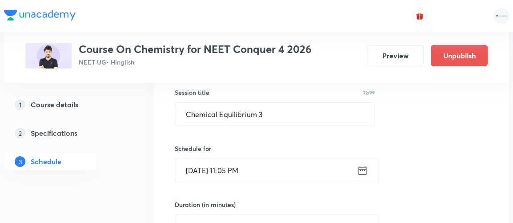
click at [362, 170] on icon at bounding box center [362, 170] width 11 height 12
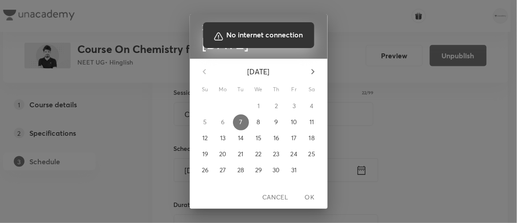
click at [252, 124] on div at bounding box center [258, 111] width 517 height 223
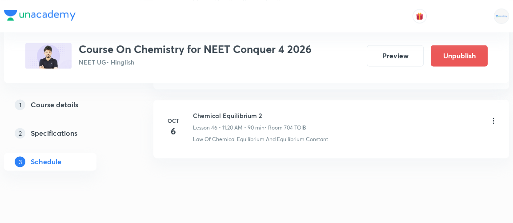
scroll to position [3639, 0]
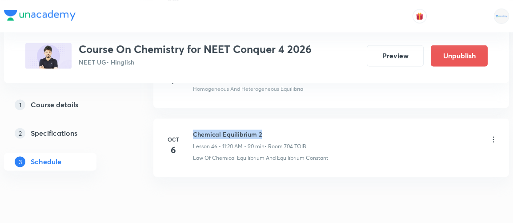
drag, startPoint x: 192, startPoint y: 118, endPoint x: 264, endPoint y: 116, distance: 72.0
click at [264, 129] on h6 "Chemical Equilibrium 2" at bounding box center [249, 133] width 113 height 9
copy h6 "Chemical Equilibrium 2"
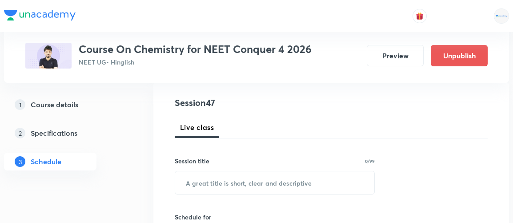
scroll to position [102, 0]
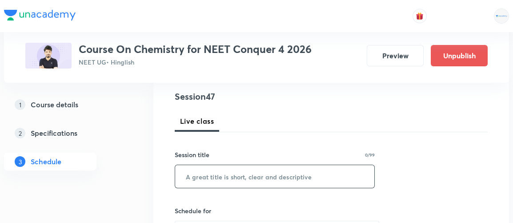
click at [184, 180] on input "text" at bounding box center [274, 176] width 199 height 23
paste input "Chemical Equilibrium 2"
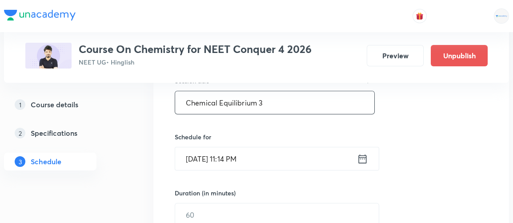
scroll to position [177, 0]
type input "Chemical Equilibrium 3"
click at [363, 158] on icon at bounding box center [362, 158] width 11 height 12
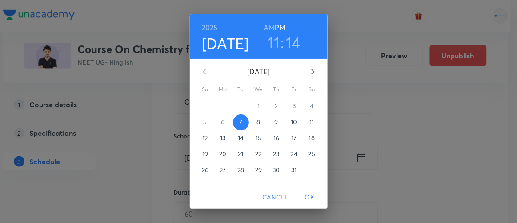
click at [256, 119] on p "8" at bounding box center [258, 121] width 4 height 9
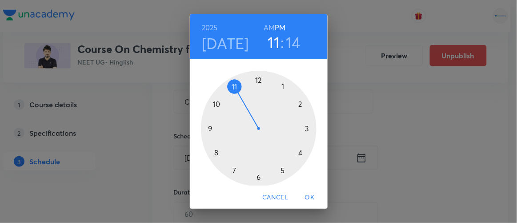
click at [268, 29] on h6 "AM" at bounding box center [268, 27] width 11 height 12
click at [290, 43] on h3 "14" at bounding box center [293, 42] width 15 height 19
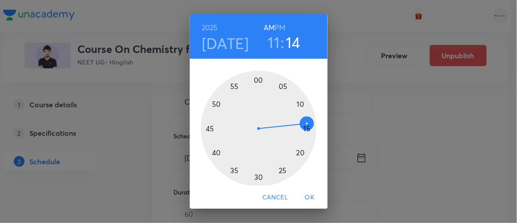
click at [297, 152] on div at bounding box center [259, 129] width 116 height 116
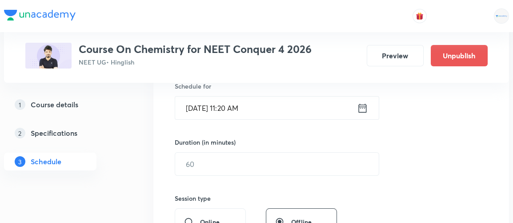
scroll to position [227, 0]
click at [214, 161] on input "text" at bounding box center [276, 163] width 203 height 23
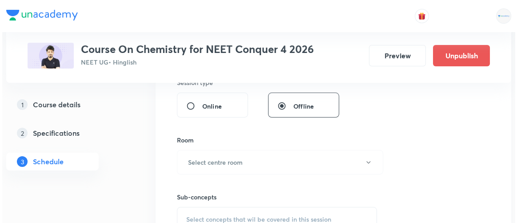
scroll to position [342, 0]
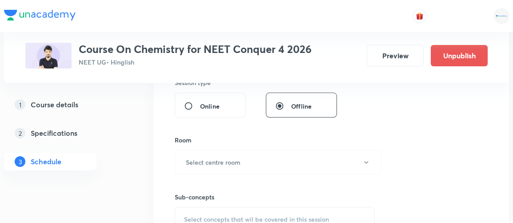
type input "90"
click at [214, 161] on h6 "Select centre room" at bounding box center [213, 161] width 55 height 9
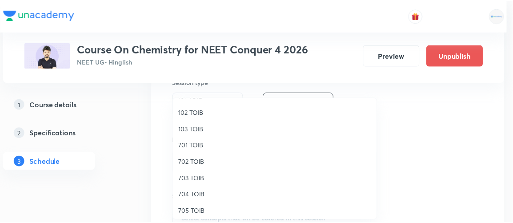
scroll to position [59, 0]
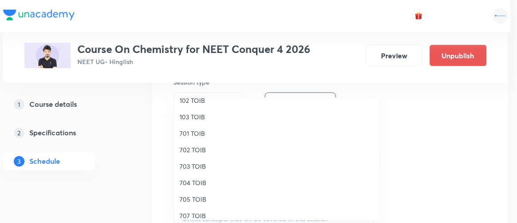
click at [191, 181] on span "704 TOIB" at bounding box center [276, 182] width 195 height 9
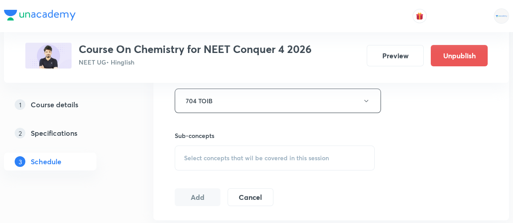
scroll to position [404, 0]
click at [266, 156] on span "Select concepts that wil be covered in this session" at bounding box center [256, 157] width 145 height 7
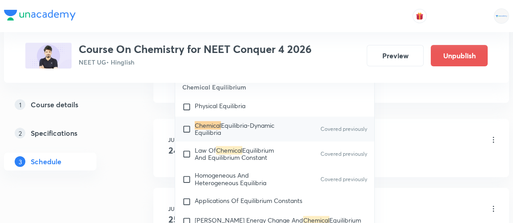
scroll to position [1464, 0]
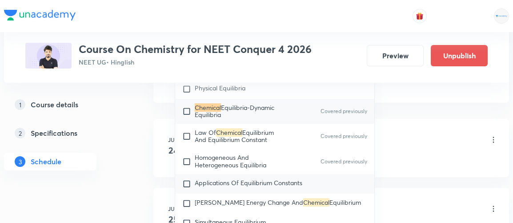
type input "chemical"
click at [226, 178] on span "Applications Of Equilibrium Constants" at bounding box center [249, 182] width 108 height 8
checkbox input "true"
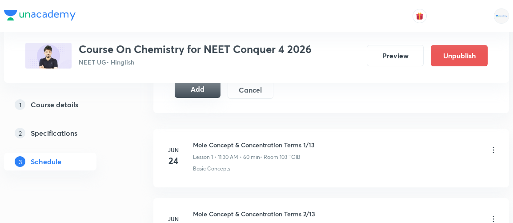
click at [205, 90] on button "Add" at bounding box center [198, 89] width 46 height 18
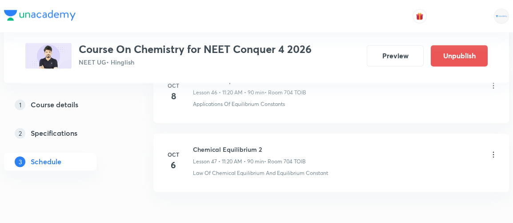
scroll to position [3287, 0]
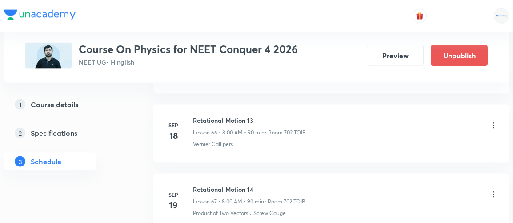
scroll to position [5837, 0]
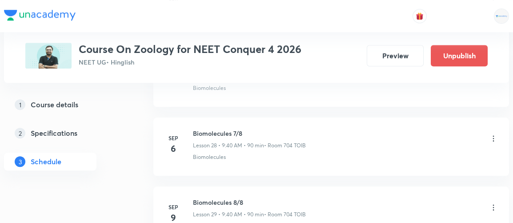
scroll to position [3298, 0]
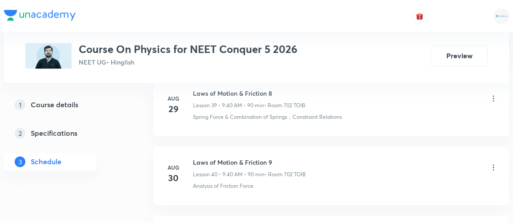
scroll to position [5152, 0]
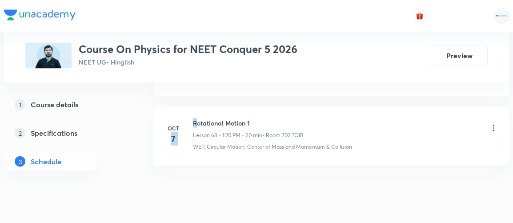
click at [191, 118] on div "[DATE] Rotational Motion 1 Lesson 68 • 1:20 PM • 90 min • Room 702 TOIB WEP, Ci…" at bounding box center [330, 134] width 333 height 32
click at [190, 118] on div "[DATE] Rotational Motion 1 Lesson 68 • 1:20 PM • 90 min • Room 702 TOIB WEP, Ci…" at bounding box center [330, 134] width 333 height 32
drag, startPoint x: 193, startPoint y: 96, endPoint x: 251, endPoint y: 98, distance: 58.2
click at [251, 118] on h6 "Rotational Motion 1" at bounding box center [248, 122] width 111 height 9
copy h6 "Rotational Motion 1"
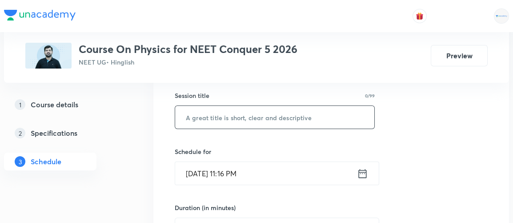
scroll to position [162, 0]
click at [228, 110] on input "text" at bounding box center [274, 116] width 199 height 23
paste input "Rotational Motion 1"
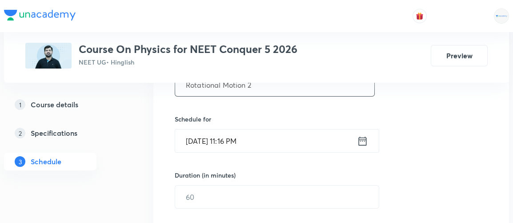
scroll to position [200, 0]
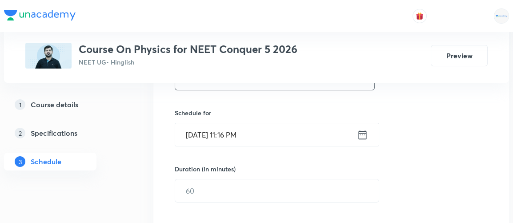
type input "Rotational Motion 2"
click at [366, 136] on icon at bounding box center [362, 134] width 11 height 12
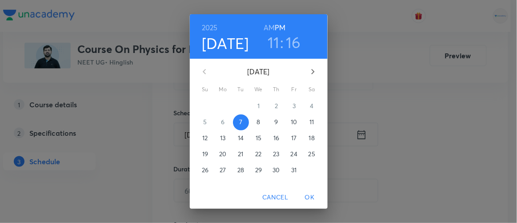
click at [256, 123] on p "8" at bounding box center [258, 121] width 4 height 9
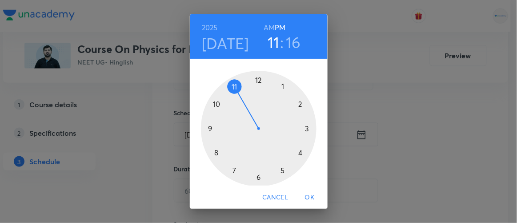
click at [266, 29] on h6 "AM" at bounding box center [268, 27] width 11 height 12
click at [206, 126] on div at bounding box center [259, 129] width 116 height 116
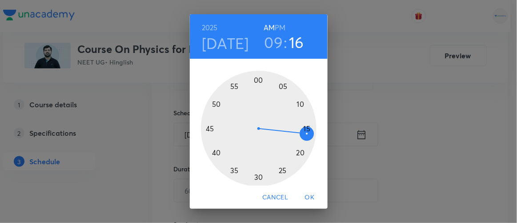
click at [289, 45] on h3 "16" at bounding box center [296, 42] width 15 height 19
click at [211, 152] on div at bounding box center [259, 129] width 116 height 116
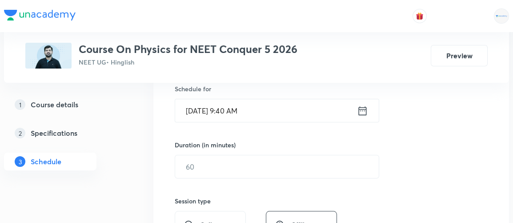
scroll to position [224, 0]
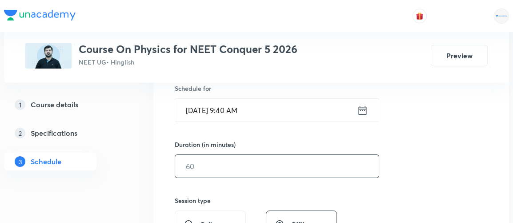
click at [191, 167] on input "text" at bounding box center [276, 166] width 203 height 23
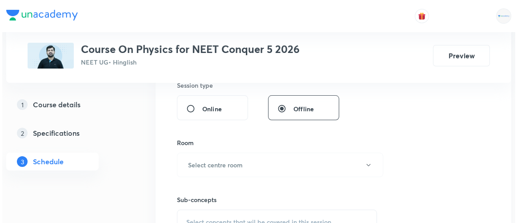
scroll to position [341, 0]
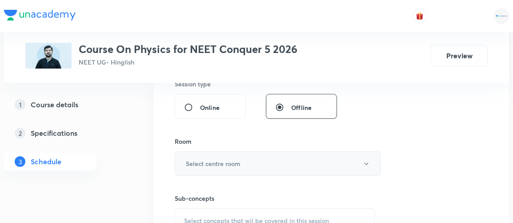
type input "90"
click at [199, 159] on h6 "Select centre room" at bounding box center [213, 163] width 55 height 9
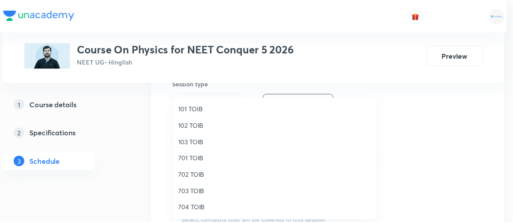
scroll to position [37, 0]
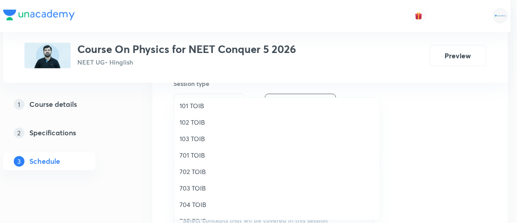
click at [189, 171] on span "702 TOIB" at bounding box center [276, 171] width 195 height 9
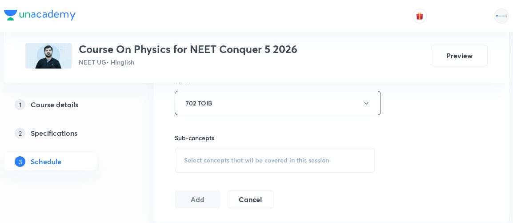
scroll to position [403, 0]
click at [270, 160] on span "Select concepts that wil be covered in this session" at bounding box center [256, 158] width 145 height 7
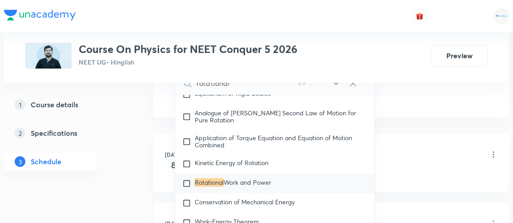
scroll to position [2839, 0]
type input "rotational"
click at [190, 178] on input "checkbox" at bounding box center [188, 182] width 12 height 9
checkbox input "true"
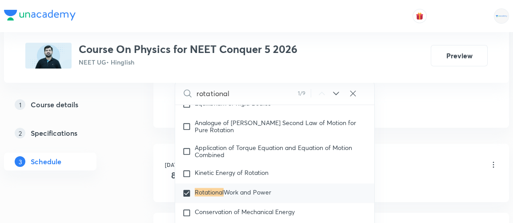
click at [110, 178] on div "1 Course details 2 Specifications 3 Schedule" at bounding box center [64, 138] width 121 height 85
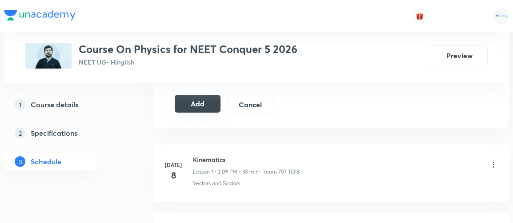
click at [207, 101] on button "Add" at bounding box center [198, 104] width 46 height 18
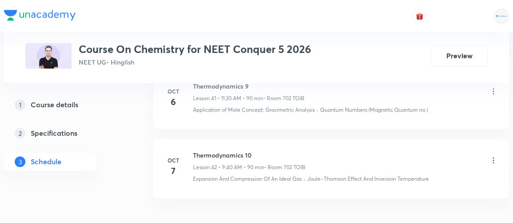
scroll to position [3327, 0]
drag, startPoint x: 194, startPoint y: 138, endPoint x: 254, endPoint y: 139, distance: 60.4
click at [254, 150] on h6 "Thermodynamics 10" at bounding box center [249, 154] width 112 height 9
copy h6 "Thermodynamics 10"
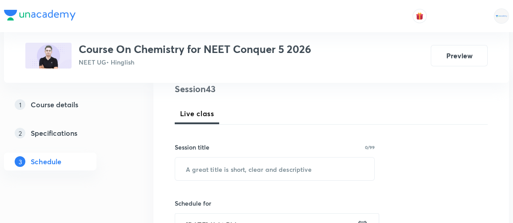
scroll to position [110, 0]
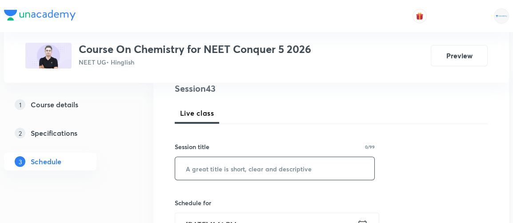
click at [219, 167] on input "text" at bounding box center [274, 168] width 199 height 23
paste input "Thermodynamics 10"
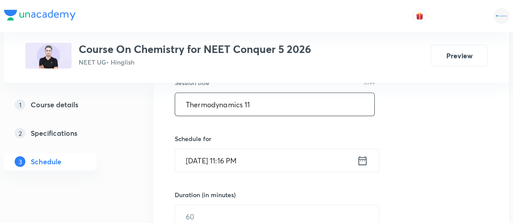
scroll to position [175, 0]
type input "Thermodynamics 11"
click at [363, 161] on icon at bounding box center [362, 160] width 11 height 12
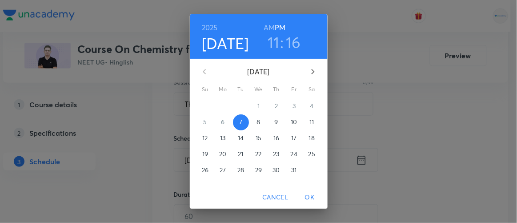
click at [256, 125] on p "8" at bounding box center [258, 121] width 4 height 9
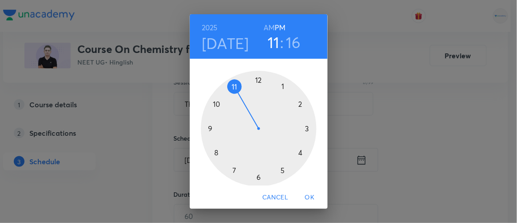
click at [268, 27] on h6 "AM" at bounding box center [268, 27] width 11 height 12
click at [230, 84] on div at bounding box center [259, 129] width 116 height 116
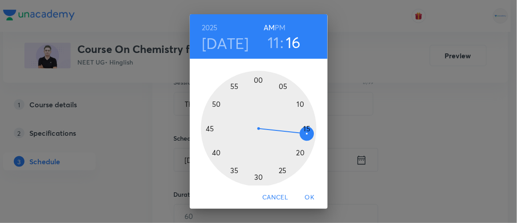
click at [296, 151] on div at bounding box center [259, 129] width 116 height 116
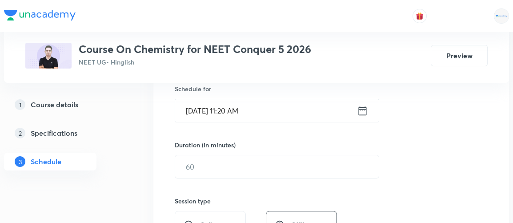
scroll to position [224, 0]
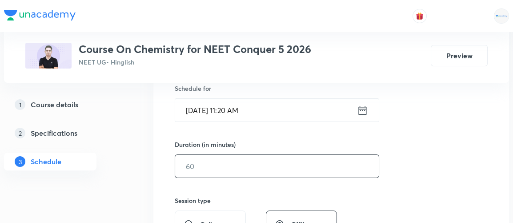
click at [194, 164] on input "text" at bounding box center [276, 166] width 203 height 23
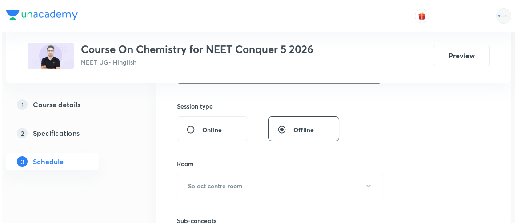
scroll to position [319, 0]
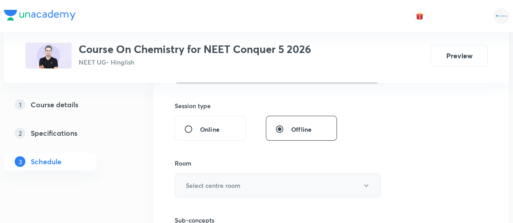
type input "90"
click at [194, 183] on h6 "Select centre room" at bounding box center [213, 184] width 55 height 9
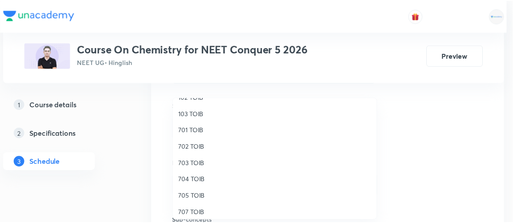
scroll to position [82, 0]
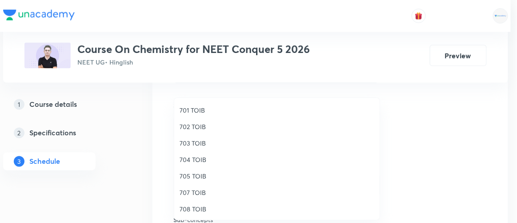
click at [204, 124] on span "702 TOIB" at bounding box center [276, 126] width 195 height 9
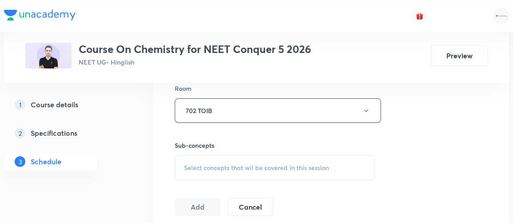
scroll to position [394, 0]
click at [202, 169] on span "Select concepts that wil be covered in this session" at bounding box center [256, 167] width 145 height 7
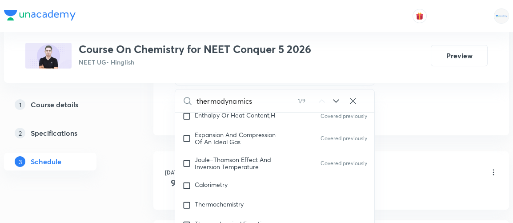
scroll to position [2303, 0]
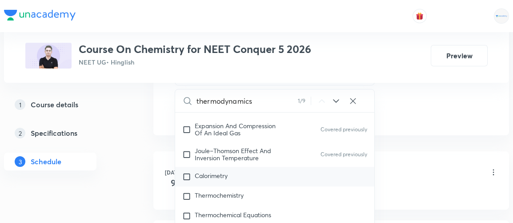
type input "thermodynamics"
click at [203, 171] on span "Calorimetry" at bounding box center [211, 175] width 33 height 8
checkbox input "true"
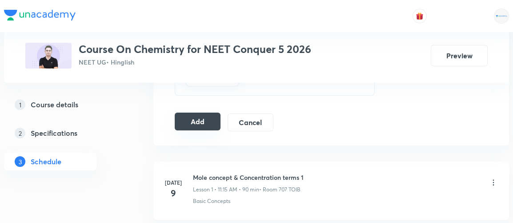
click at [203, 115] on button "Add" at bounding box center [198, 121] width 46 height 18
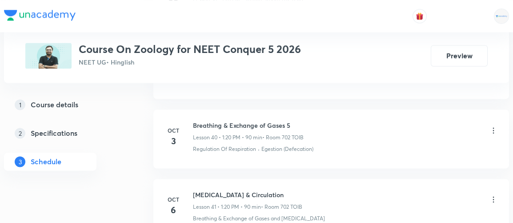
scroll to position [3298, 0]
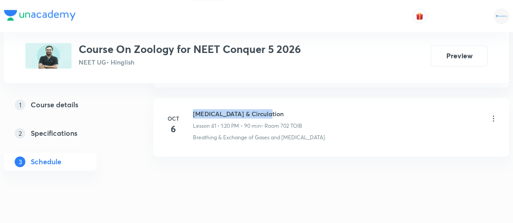
drag, startPoint x: 194, startPoint y: 96, endPoint x: 263, endPoint y: 97, distance: 68.9
click at [263, 109] on h6 "[MEDICAL_DATA] & Circulation" at bounding box center [247, 113] width 109 height 9
copy h6 "[MEDICAL_DATA] & Circulation"
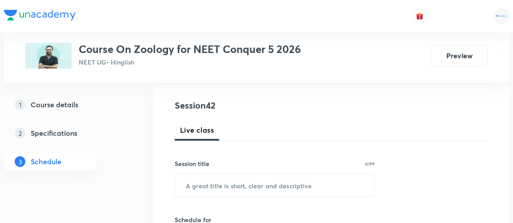
scroll to position [96, 0]
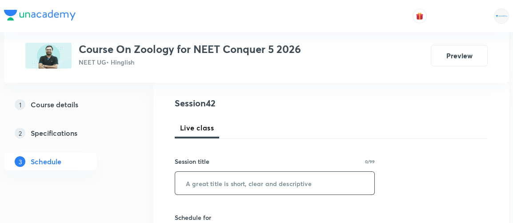
click at [204, 182] on input "text" at bounding box center [274, 183] width 199 height 23
paste input "[MEDICAL_DATA] & Circulation"
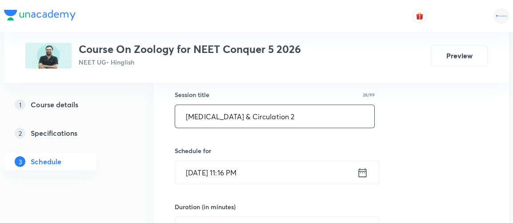
scroll to position [197, 0]
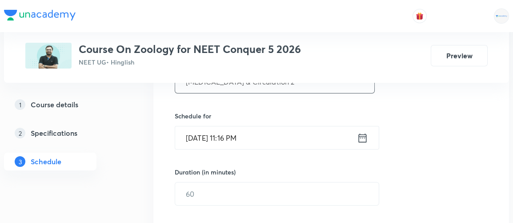
type input "[MEDICAL_DATA] & Circulation 2"
click at [360, 139] on icon at bounding box center [362, 138] width 11 height 12
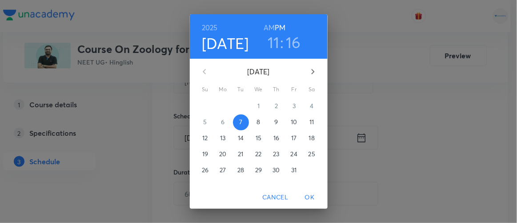
click at [256, 123] on p "8" at bounding box center [258, 121] width 4 height 9
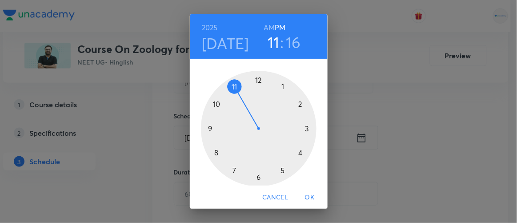
click at [280, 86] on div at bounding box center [259, 129] width 116 height 116
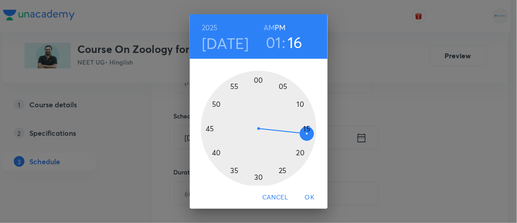
click at [297, 151] on div at bounding box center [259, 129] width 116 height 116
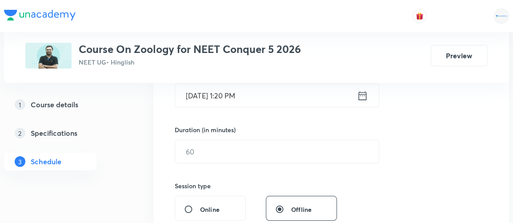
scroll to position [241, 0]
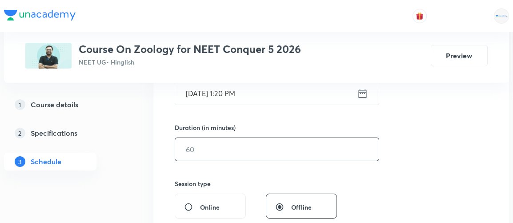
click at [217, 151] on input "text" at bounding box center [276, 149] width 203 height 23
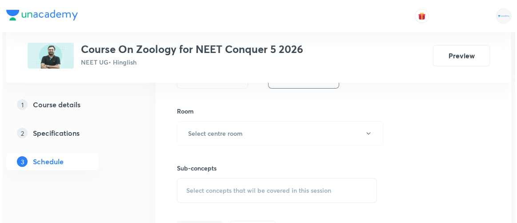
scroll to position [371, 0]
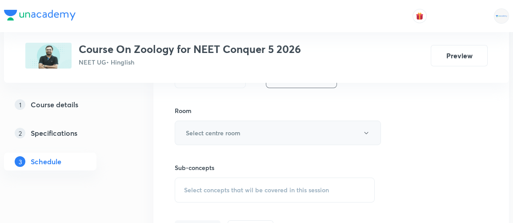
type input "90"
click at [215, 130] on h6 "Select centre room" at bounding box center [213, 132] width 55 height 9
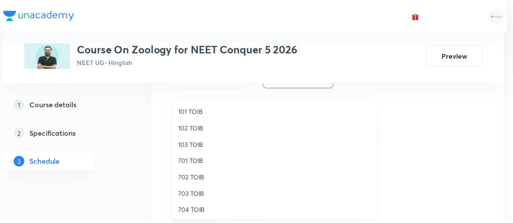
scroll to position [44, 0]
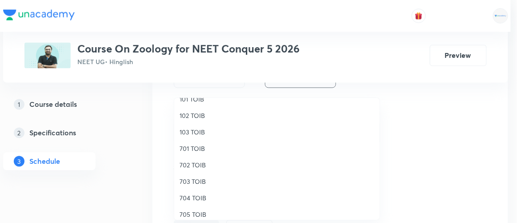
click at [187, 166] on span "702 TOIB" at bounding box center [276, 164] width 195 height 9
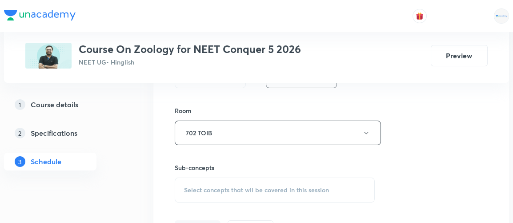
scroll to position [399, 0]
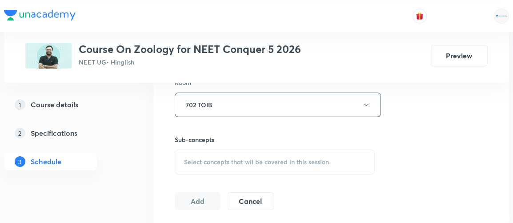
click at [259, 158] on span "Select concepts that wil be covered in this session" at bounding box center [256, 161] width 145 height 7
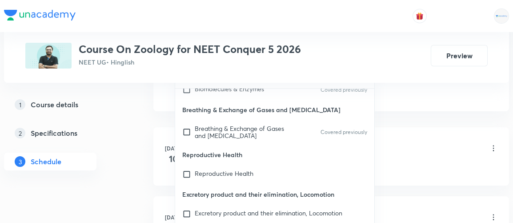
scroll to position [516, 0]
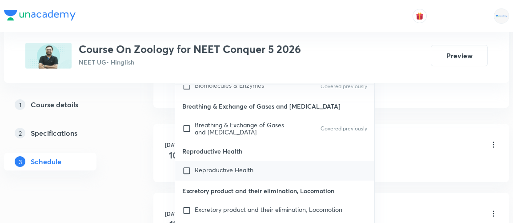
type input "body fluid & circ"
click at [190, 166] on input "checkbox" at bounding box center [188, 170] width 12 height 9
checkbox input "true"
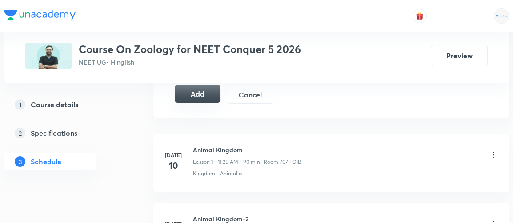
click at [203, 90] on button "Add" at bounding box center [198, 94] width 46 height 18
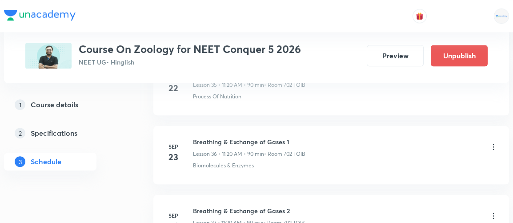
scroll to position [2960, 0]
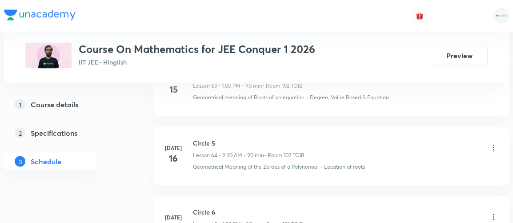
scroll to position [9278, 0]
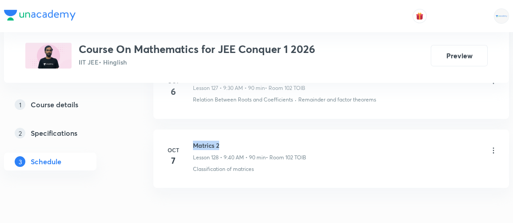
drag, startPoint x: 193, startPoint y: 97, endPoint x: 221, endPoint y: 98, distance: 28.0
click at [221, 140] on h6 "Matrics 2" at bounding box center [249, 144] width 113 height 9
copy h6 "Matrics 2"
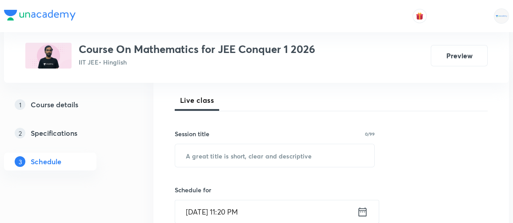
scroll to position [124, 0]
click at [216, 151] on input "text" at bounding box center [274, 155] width 199 height 23
paste input "Matrics 2"
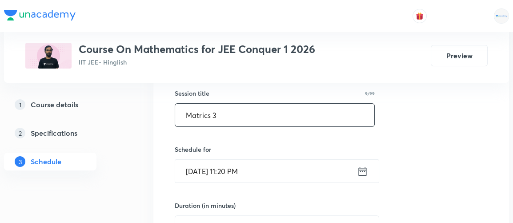
scroll to position [169, 0]
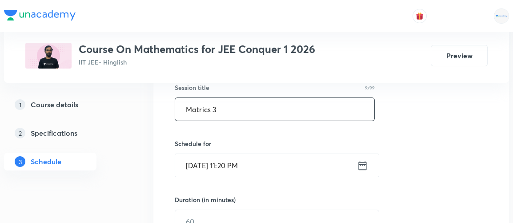
type input "Matrics 3"
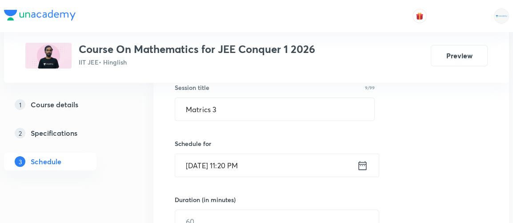
click at [363, 165] on icon at bounding box center [362, 165] width 11 height 12
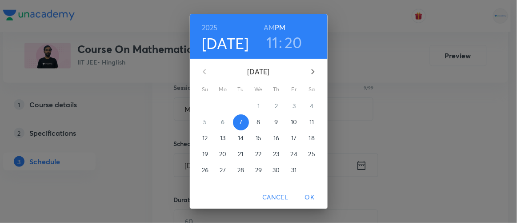
click at [257, 124] on p "8" at bounding box center [258, 121] width 4 height 9
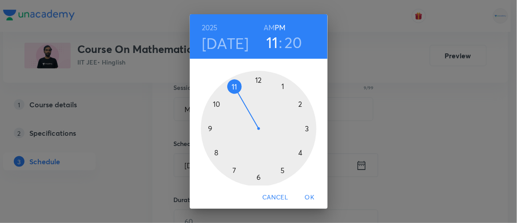
click at [268, 27] on h6 "AM" at bounding box center [268, 27] width 11 height 12
click at [204, 127] on div at bounding box center [259, 129] width 116 height 116
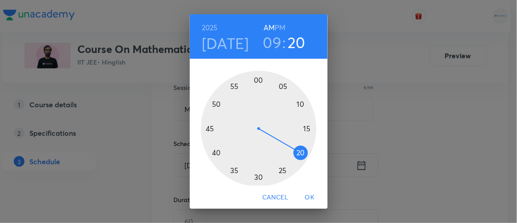
click at [253, 178] on div at bounding box center [259, 129] width 116 height 116
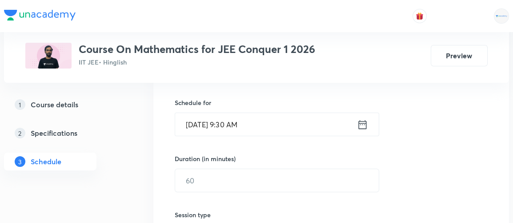
scroll to position [212, 0]
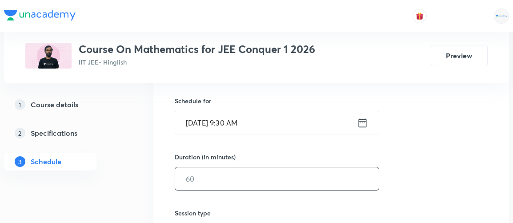
click at [211, 179] on input "text" at bounding box center [276, 178] width 203 height 23
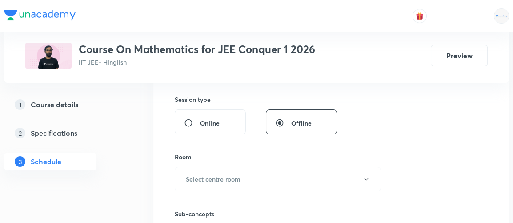
scroll to position [328, 0]
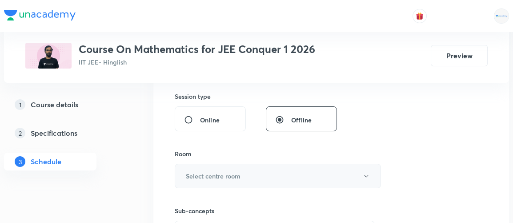
type input "90"
click at [223, 174] on h6 "Select centre room" at bounding box center [213, 175] width 55 height 9
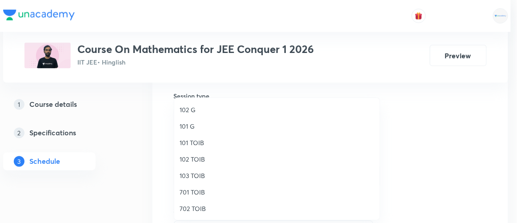
click at [192, 161] on span "102 TOIB" at bounding box center [276, 158] width 195 height 9
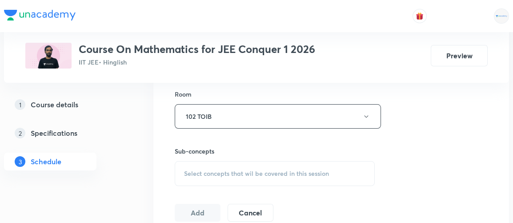
scroll to position [388, 0]
click at [216, 170] on span "Select concepts that wil be covered in this session" at bounding box center [256, 172] width 145 height 7
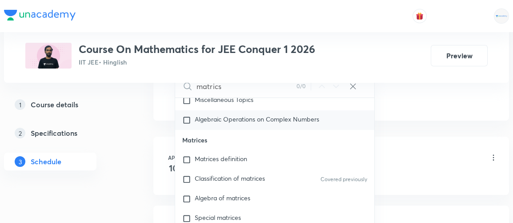
scroll to position [879, 0]
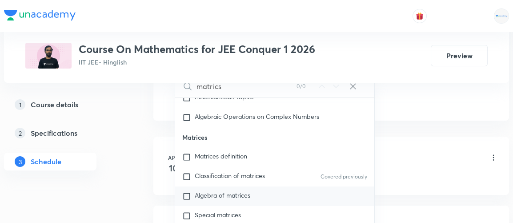
type input "matrics"
click at [195, 192] on span "Algebra of matrices" at bounding box center [223, 195] width 56 height 8
checkbox input "true"
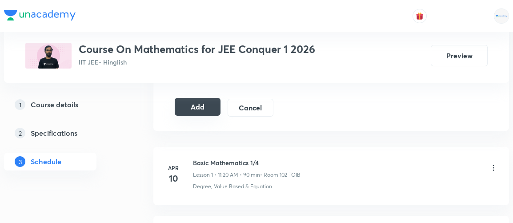
click at [199, 101] on button "Add" at bounding box center [198, 107] width 46 height 18
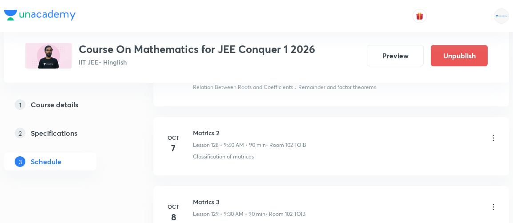
scroll to position [8883, 0]
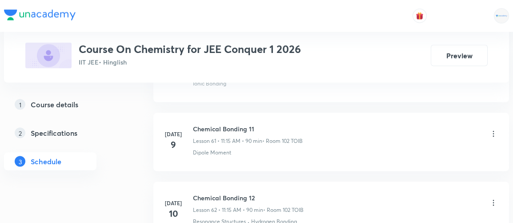
scroll to position [8791, 0]
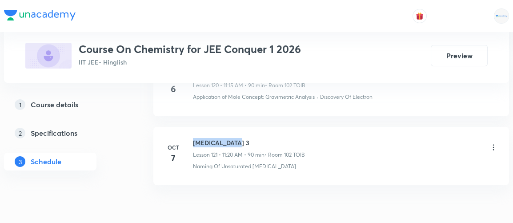
drag, startPoint x: 192, startPoint y: 95, endPoint x: 242, endPoint y: 96, distance: 49.8
click at [242, 138] on h6 "[MEDICAL_DATA] 3" at bounding box center [249, 142] width 112 height 9
copy h6 "[MEDICAL_DATA] 3"
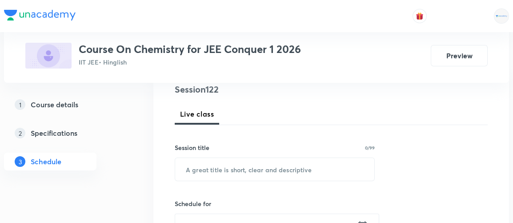
scroll to position [138, 0]
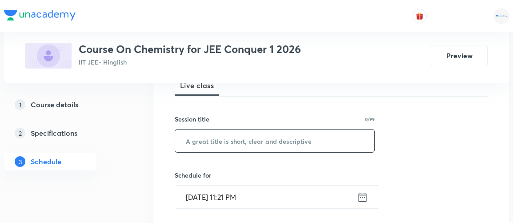
click at [205, 140] on input "text" at bounding box center [274, 140] width 199 height 23
paste input "[MEDICAL_DATA] 3"
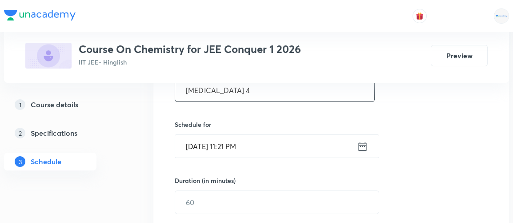
scroll to position [189, 0]
type input "[MEDICAL_DATA] 4"
click at [366, 142] on icon at bounding box center [362, 145] width 11 height 12
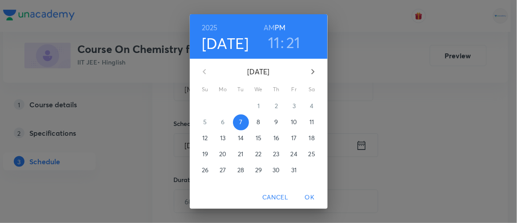
click at [256, 120] on p "8" at bounding box center [258, 121] width 4 height 9
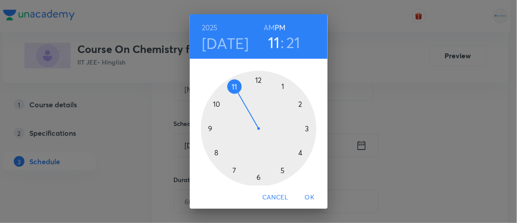
click at [268, 27] on h6 "AM" at bounding box center [268, 27] width 11 height 12
click at [230, 84] on div at bounding box center [259, 129] width 116 height 116
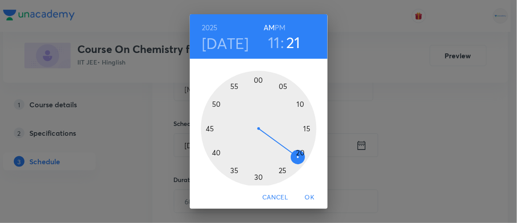
click at [300, 154] on div at bounding box center [259, 129] width 116 height 116
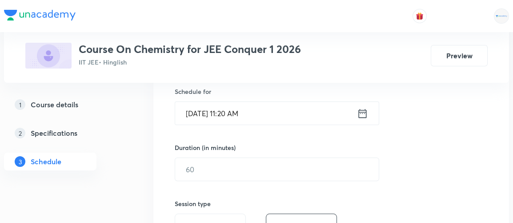
scroll to position [222, 0]
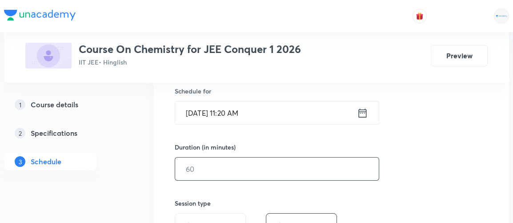
click at [211, 175] on input "text" at bounding box center [276, 168] width 203 height 23
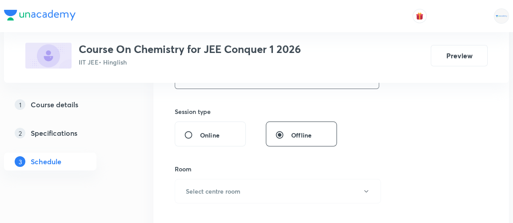
scroll to position [319, 0]
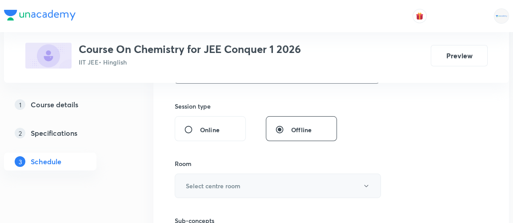
type input "90"
click at [235, 184] on h6 "Select centre room" at bounding box center [213, 185] width 55 height 9
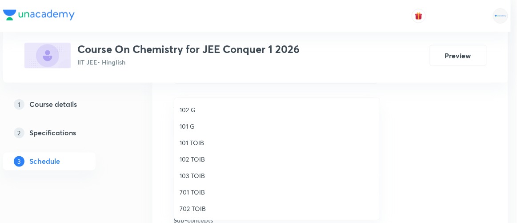
click at [191, 156] on span "102 TOIB" at bounding box center [276, 158] width 195 height 9
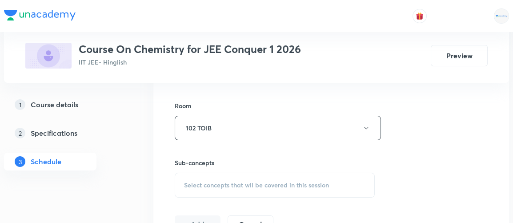
scroll to position [377, 0]
click at [237, 180] on span "Select concepts that wil be covered in this session" at bounding box center [256, 183] width 145 height 7
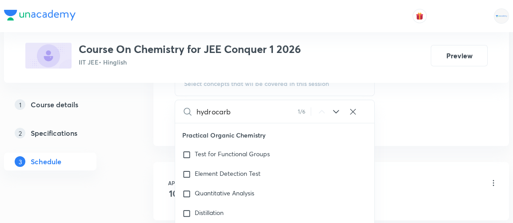
scroll to position [14524, 0]
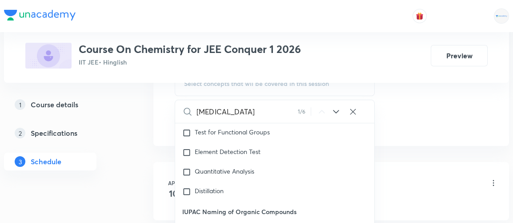
type input "[MEDICAL_DATA]"
click at [334, 109] on icon at bounding box center [336, 111] width 11 height 11
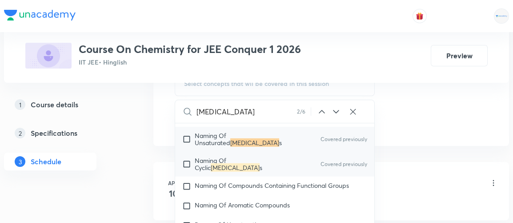
scroll to position [14669, 0]
click at [187, 181] on input "checkbox" at bounding box center [188, 185] width 12 height 9
checkbox input "true"
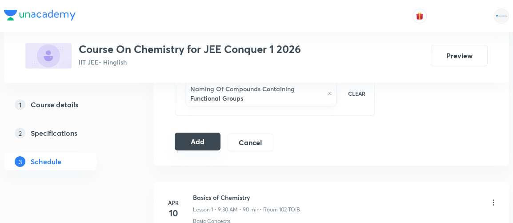
click at [205, 139] on button "Add" at bounding box center [198, 141] width 46 height 18
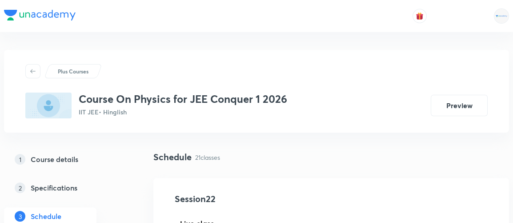
scroll to position [1927, 0]
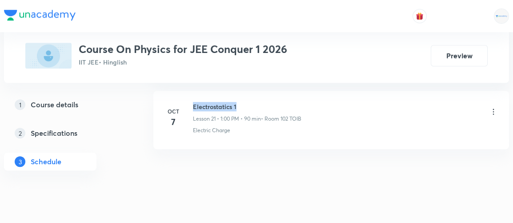
drag, startPoint x: 193, startPoint y: 97, endPoint x: 239, endPoint y: 97, distance: 46.7
click at [239, 102] on h6 "Electrostatics 1" at bounding box center [247, 106] width 108 height 9
copy h6 "Electrostatics 1"
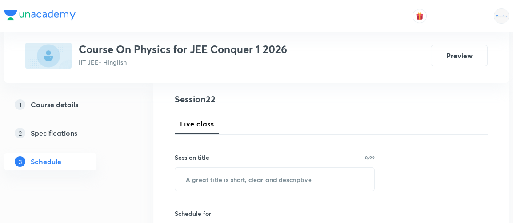
scroll to position [104, 0]
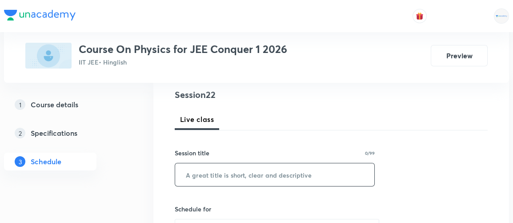
click at [197, 171] on input "text" at bounding box center [274, 174] width 199 height 23
paste input "Electrostatics 1"
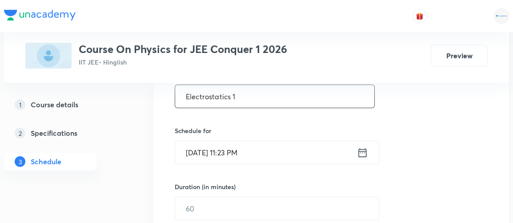
scroll to position [187, 0]
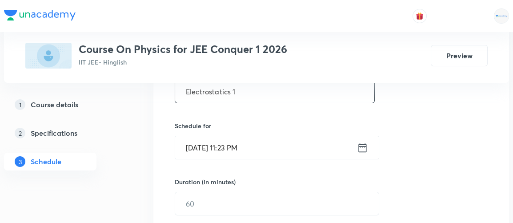
type input "Electrostatics 1"
click at [362, 146] on icon at bounding box center [363, 147] width 8 height 9
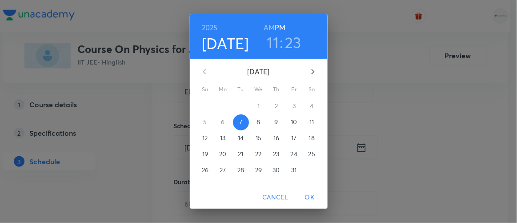
click at [253, 121] on span "8" at bounding box center [259, 121] width 16 height 9
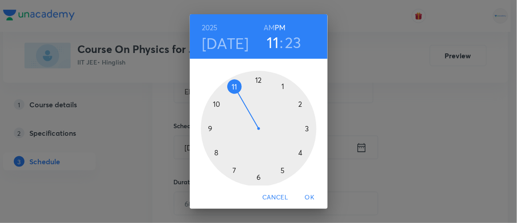
click at [281, 87] on div at bounding box center [259, 129] width 116 height 116
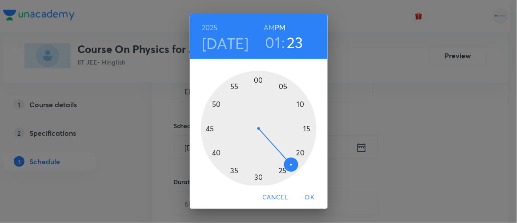
click at [254, 78] on div at bounding box center [259, 129] width 116 height 116
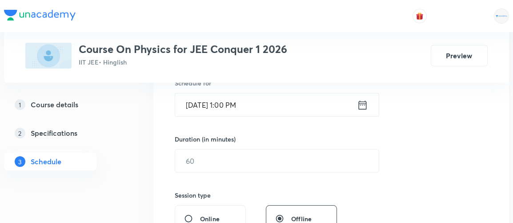
scroll to position [231, 0]
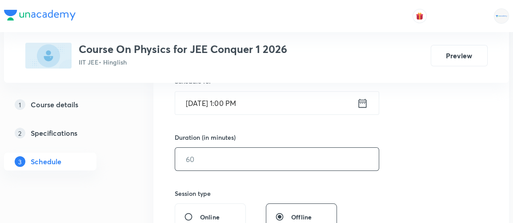
click at [210, 148] on input "text" at bounding box center [276, 159] width 203 height 23
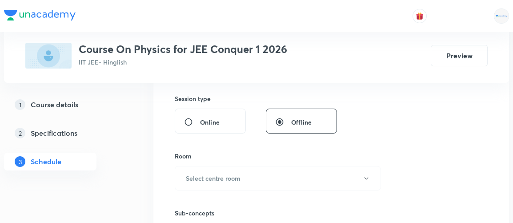
scroll to position [328, 0]
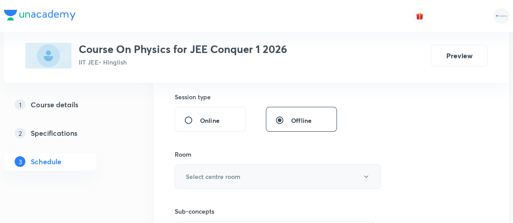
type input "90"
click at [198, 174] on h6 "Select centre room" at bounding box center [213, 176] width 55 height 9
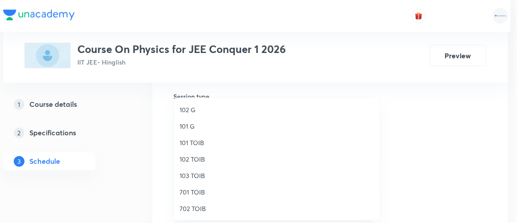
click at [195, 157] on span "102 TOIB" at bounding box center [276, 158] width 195 height 9
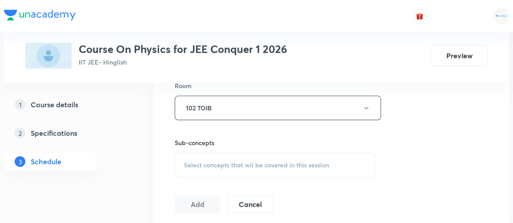
scroll to position [396, 0]
click at [239, 163] on span "Select concepts that wil be covered in this session" at bounding box center [256, 164] width 145 height 7
click at [204, 191] on input "text" at bounding box center [285, 192] width 178 height 23
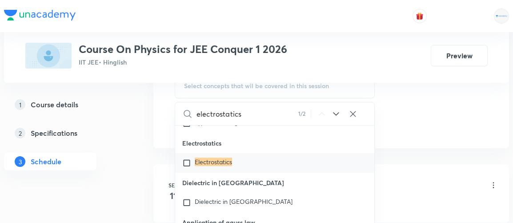
scroll to position [18660, 0]
type input "electrostatics"
click at [184, 167] on input "checkbox" at bounding box center [188, 162] width 12 height 9
checkbox input "true"
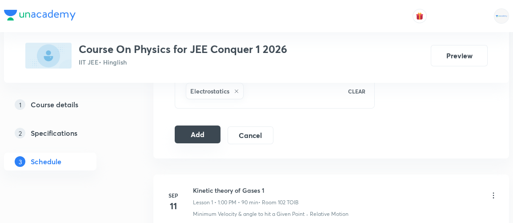
click at [199, 131] on button "Add" at bounding box center [198, 134] width 46 height 18
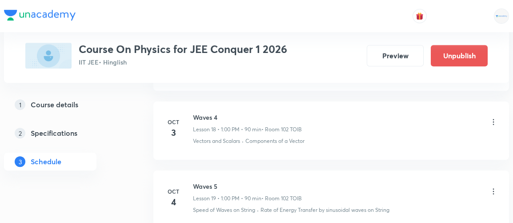
scroll to position [1589, 0]
